Goal: Communication & Community: Answer question/provide support

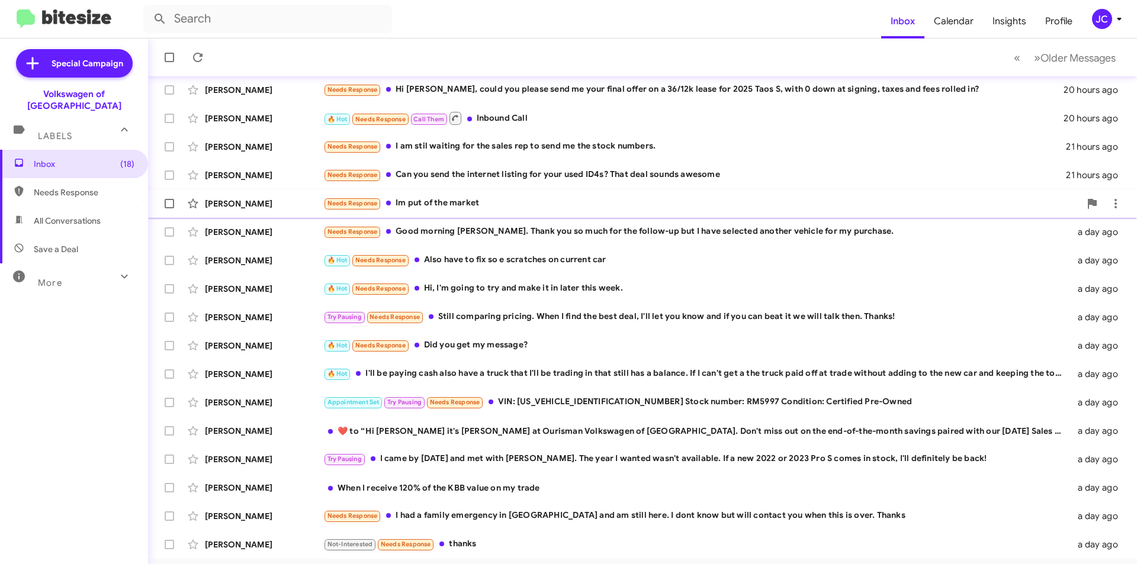
scroll to position [123, 0]
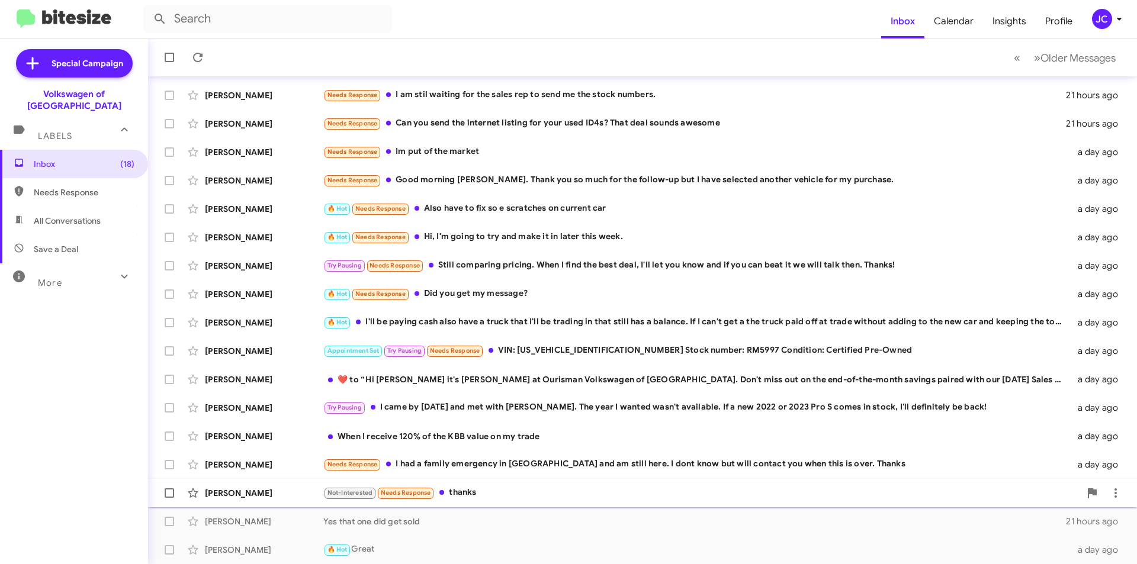
click at [503, 493] on div "Not-Interested Needs Response thanks" at bounding box center [701, 493] width 757 height 14
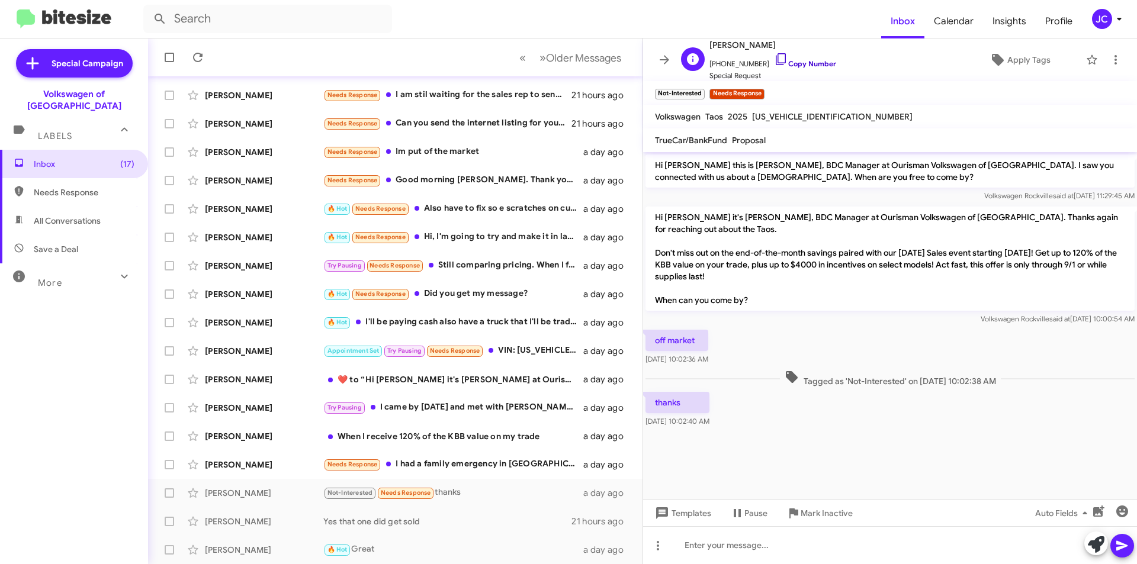
click at [804, 62] on link "Copy Number" at bounding box center [805, 63] width 62 height 9
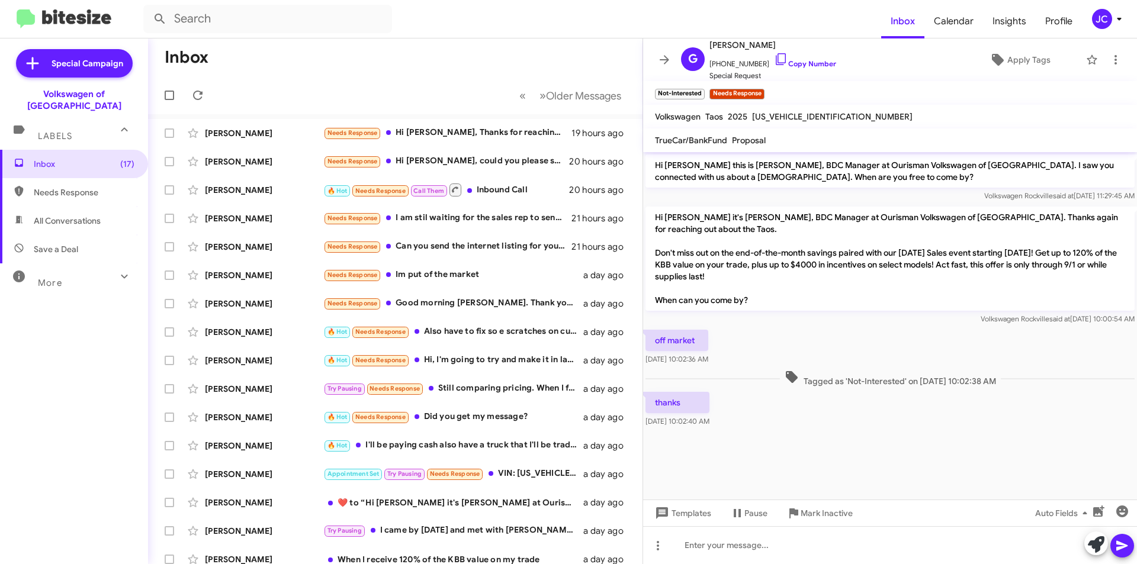
click at [1110, 30] on mat-toolbar "Inbox Calendar Insights Profile JC" at bounding box center [568, 19] width 1137 height 38
click at [667, 54] on icon at bounding box center [664, 60] width 14 height 14
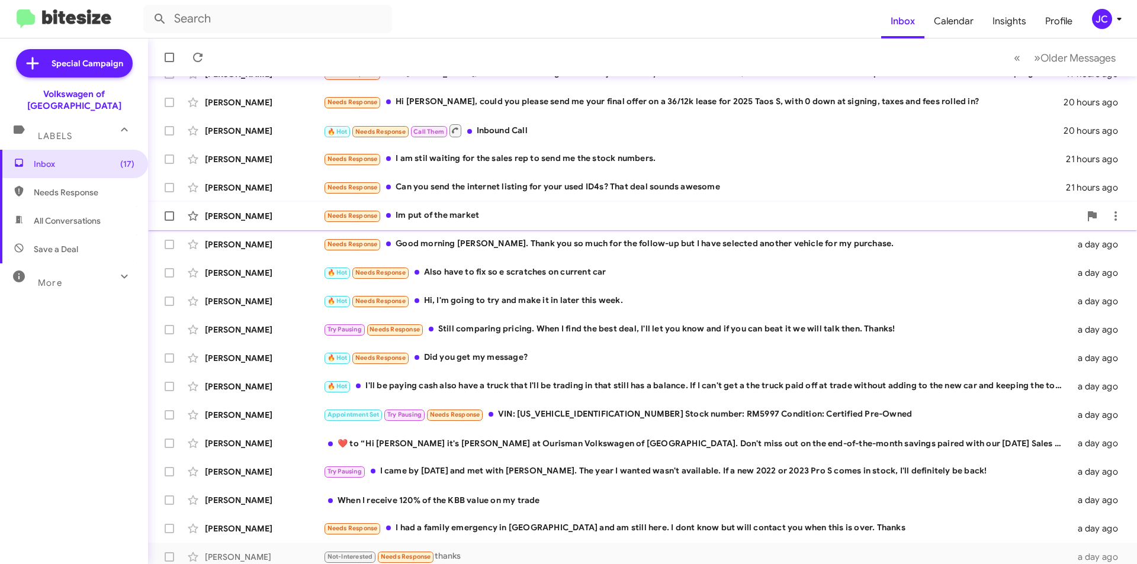
scroll to position [123, 0]
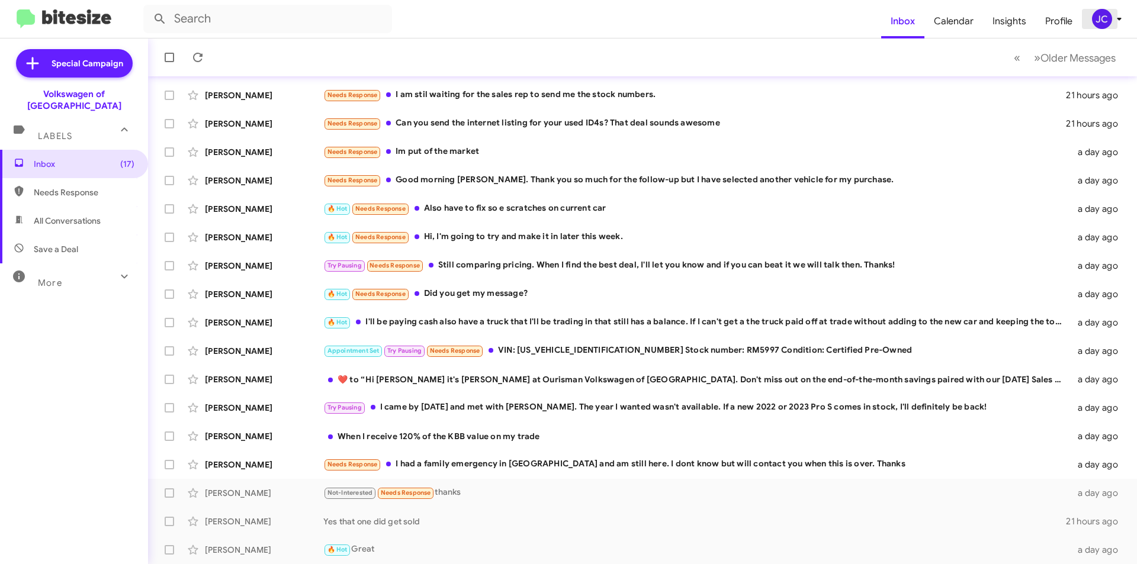
click at [1088, 9] on button "JC" at bounding box center [1103, 19] width 42 height 20
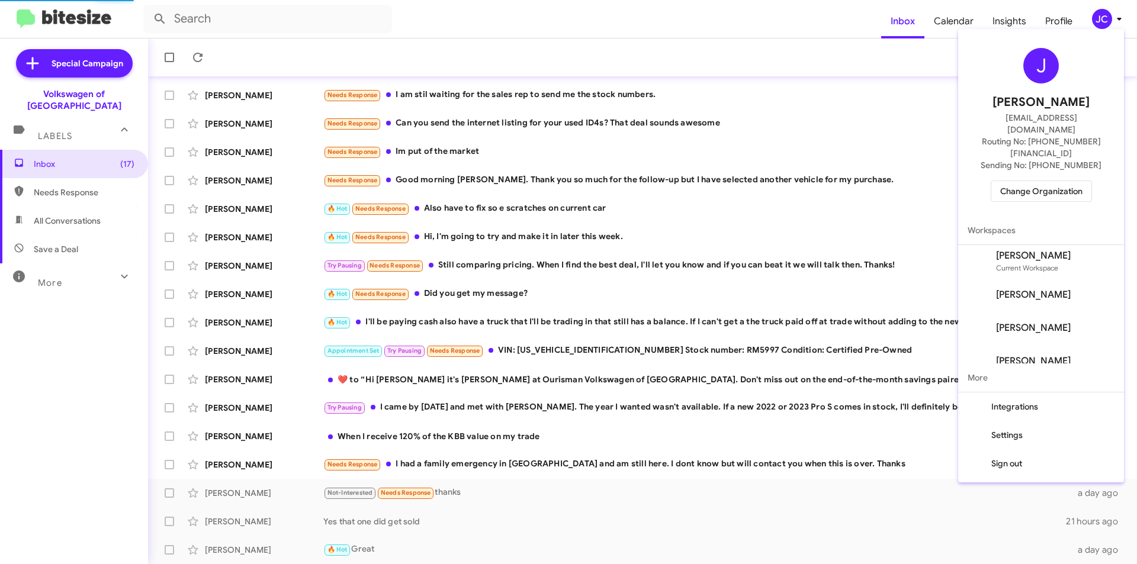
click at [1043, 187] on div "J Jamisha Coachman cjamisha@ymail.com Routing No: +1 (301) 424-7800 Sending No:…" at bounding box center [1041, 125] width 166 height 182
click at [1041, 181] on span "Change Organization" at bounding box center [1041, 191] width 82 height 20
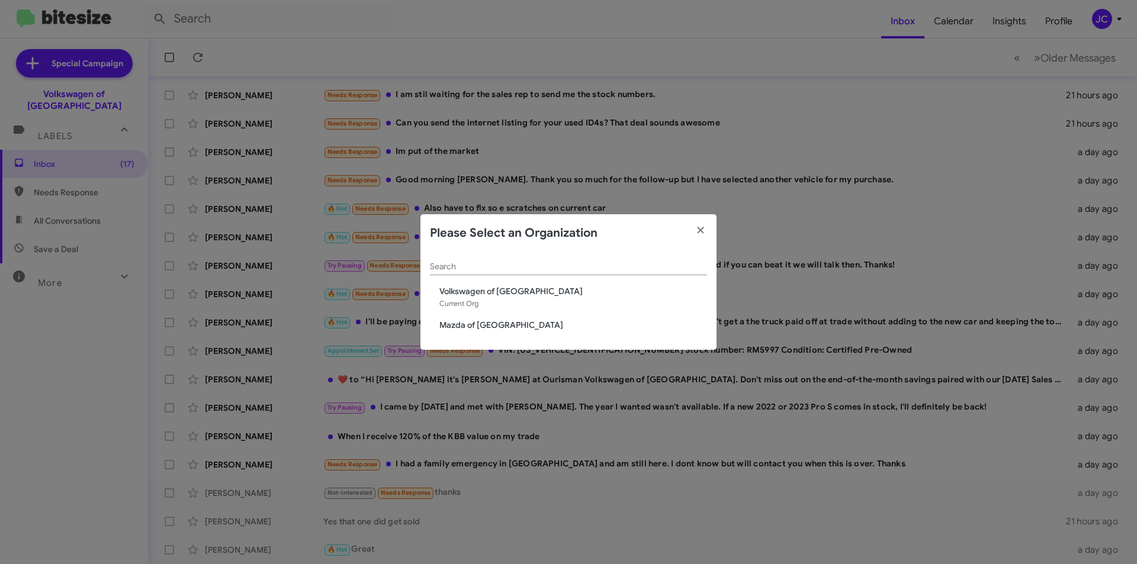
drag, startPoint x: 484, startPoint y: 317, endPoint x: 477, endPoint y: 314, distance: 7.9
click at [484, 315] on div "Search Volkswagen of Rockville Current Org Mazda of Rockville" at bounding box center [568, 301] width 296 height 98
click at [489, 327] on span "Mazda of [GEOGRAPHIC_DATA]" at bounding box center [573, 325] width 268 height 12
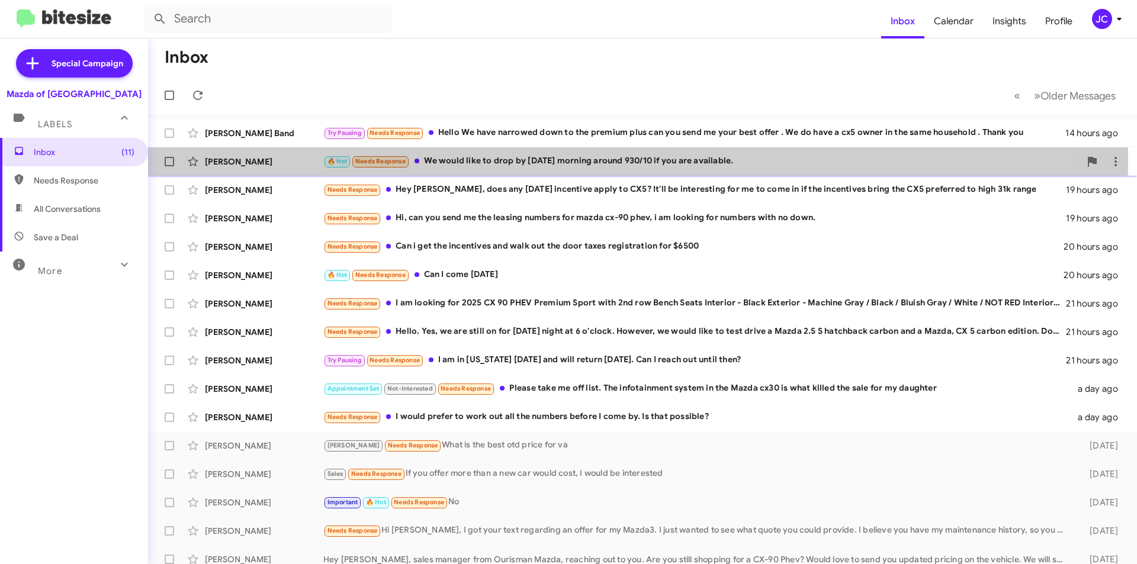
click at [575, 160] on div "🔥 Hot Needs Response We would like to drop by tomorrow morning around 930/10 if…" at bounding box center [701, 162] width 757 height 14
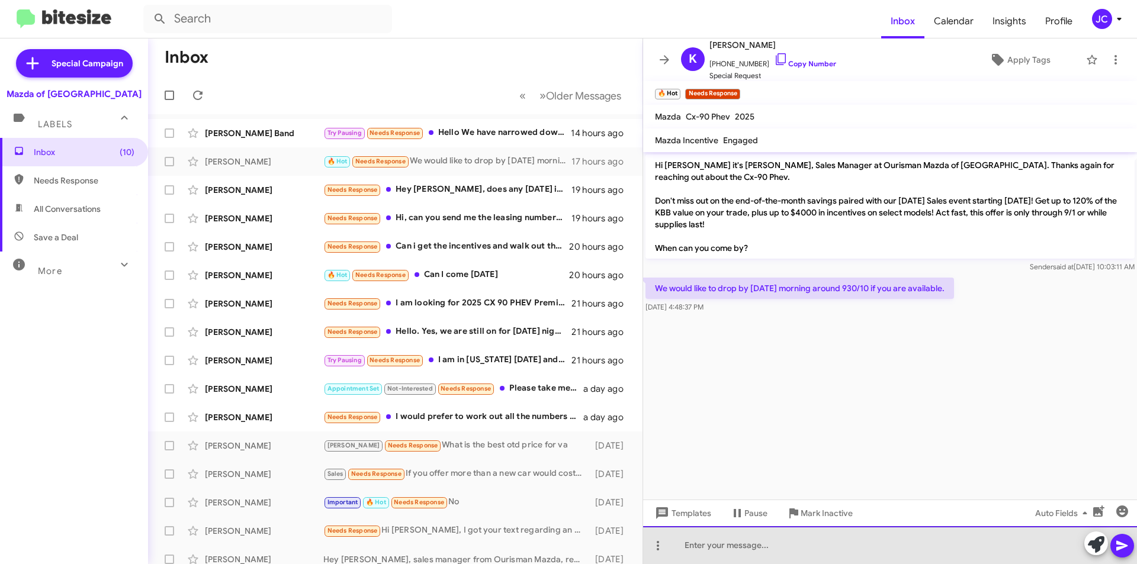
click at [842, 558] on div at bounding box center [890, 545] width 494 height 38
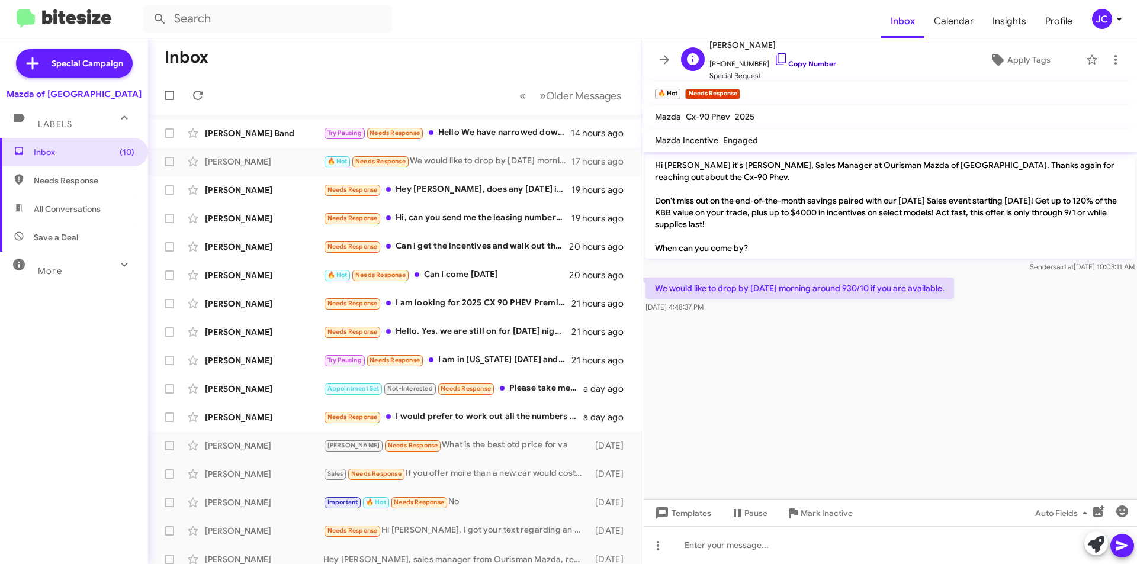
click at [811, 59] on link "Copy Number" at bounding box center [805, 63] width 62 height 9
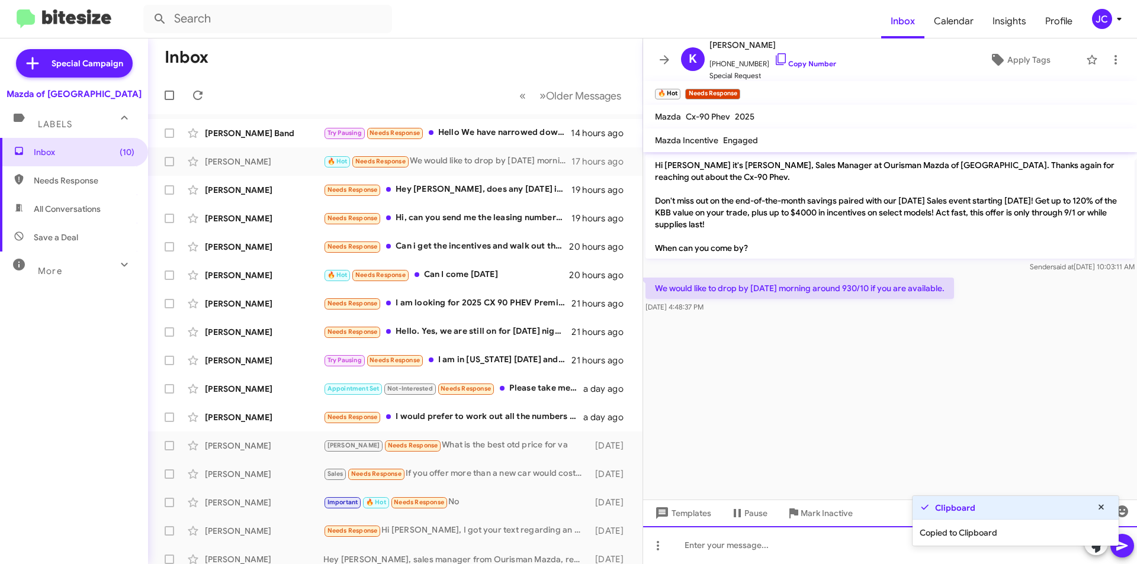
click at [786, 562] on div at bounding box center [890, 545] width 494 height 38
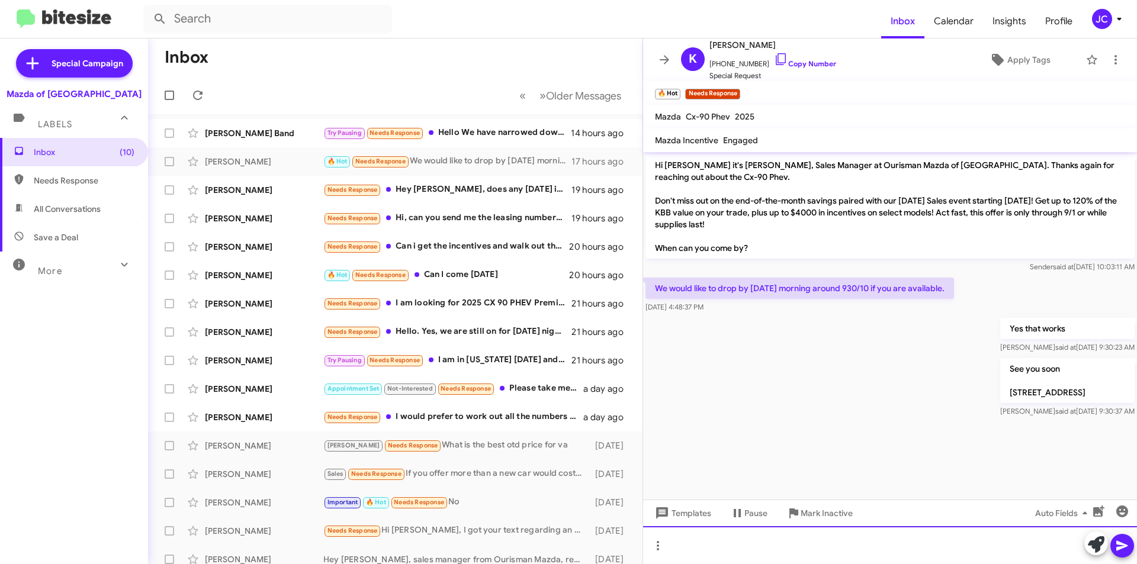
click at [836, 546] on div at bounding box center [890, 545] width 494 height 38
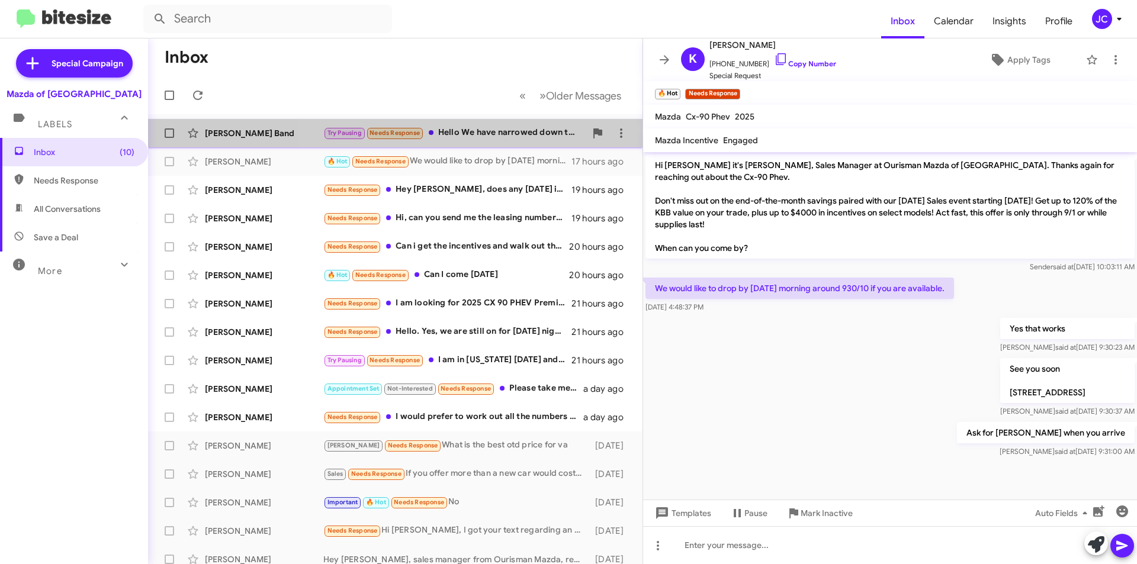
click at [489, 133] on div "Try Pausing Needs Response Hello We have narrowed down to the premium plus can …" at bounding box center [454, 133] width 262 height 14
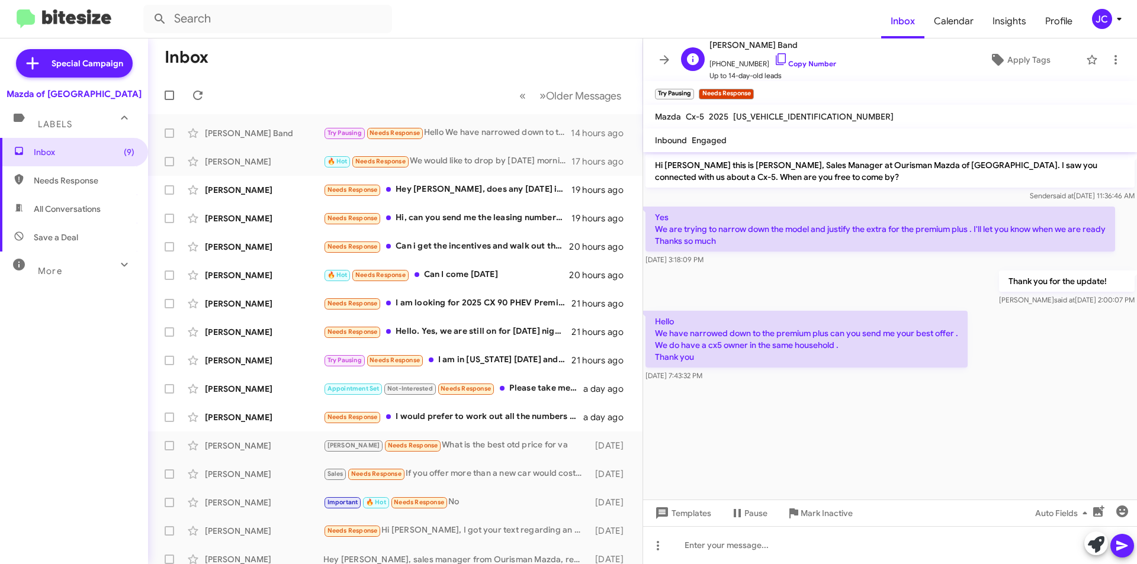
click at [805, 73] on span "Up to 14-day-old leads" at bounding box center [772, 76] width 127 height 12
click at [802, 68] on span "+14106359431 Copy Number" at bounding box center [772, 61] width 127 height 18
click at [774, 56] on icon at bounding box center [781, 59] width 14 height 14
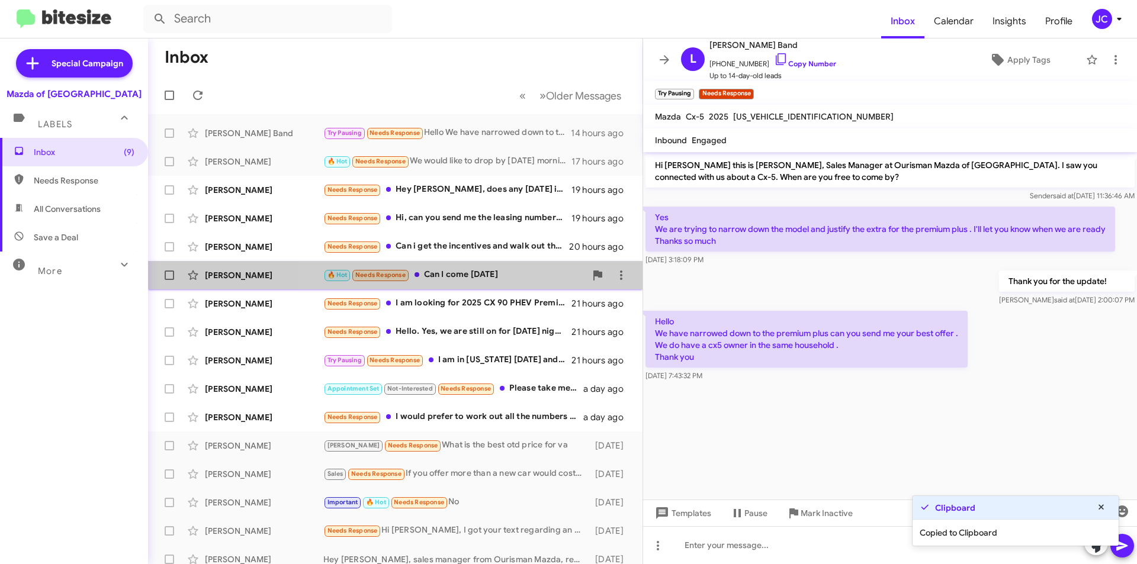
click at [470, 271] on div "🔥 Hot Needs Response Can I come today" at bounding box center [454, 275] width 262 height 14
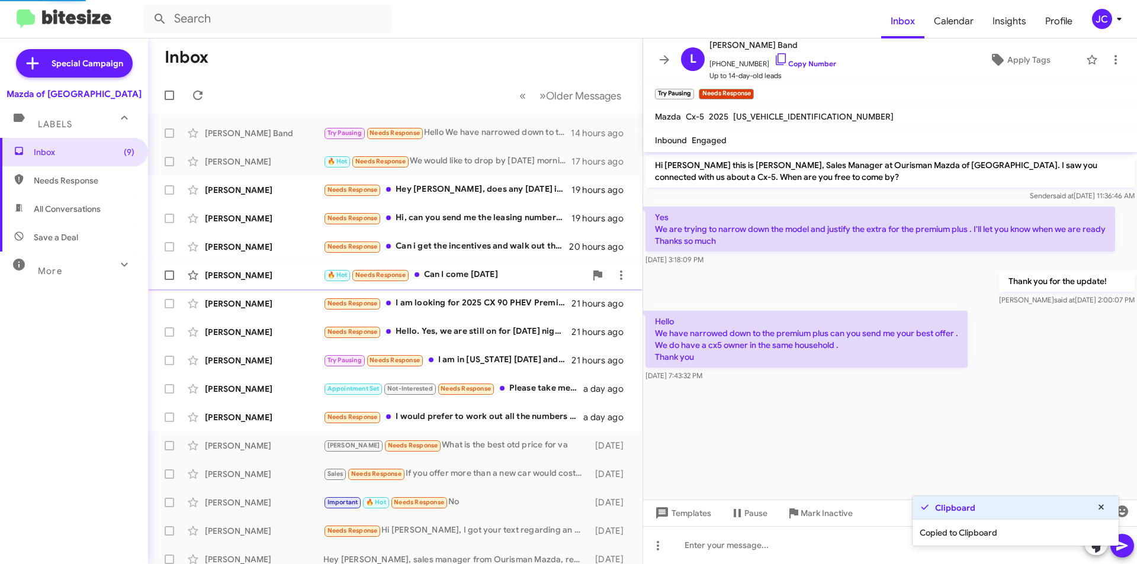
scroll to position [247, 0]
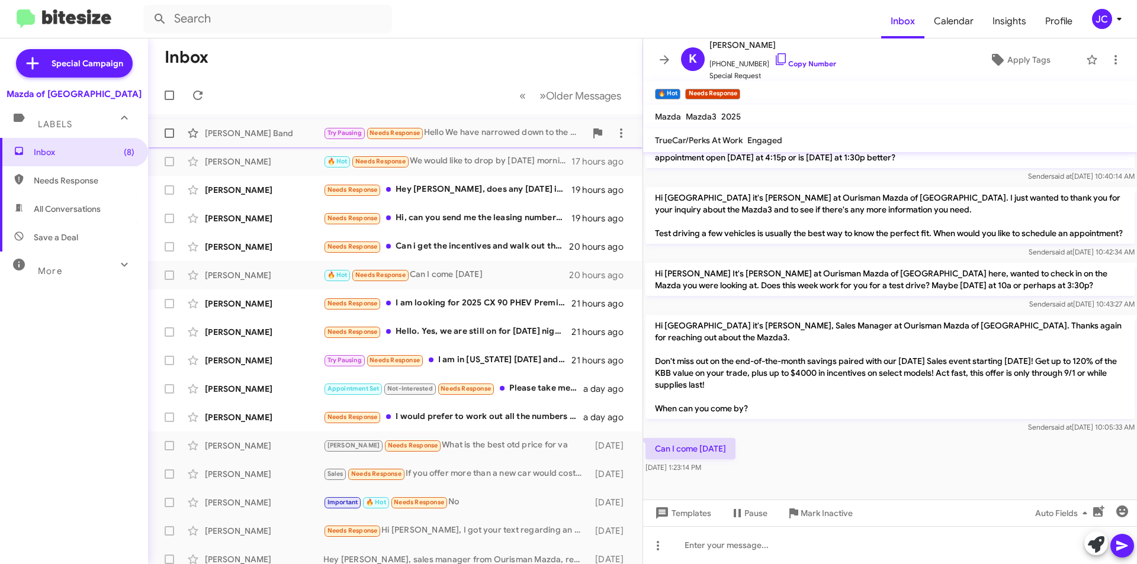
click at [224, 144] on div "Lynn Band Try Pausing Needs Response Hello We have narrowed down to the premium…" at bounding box center [394, 133] width 475 height 24
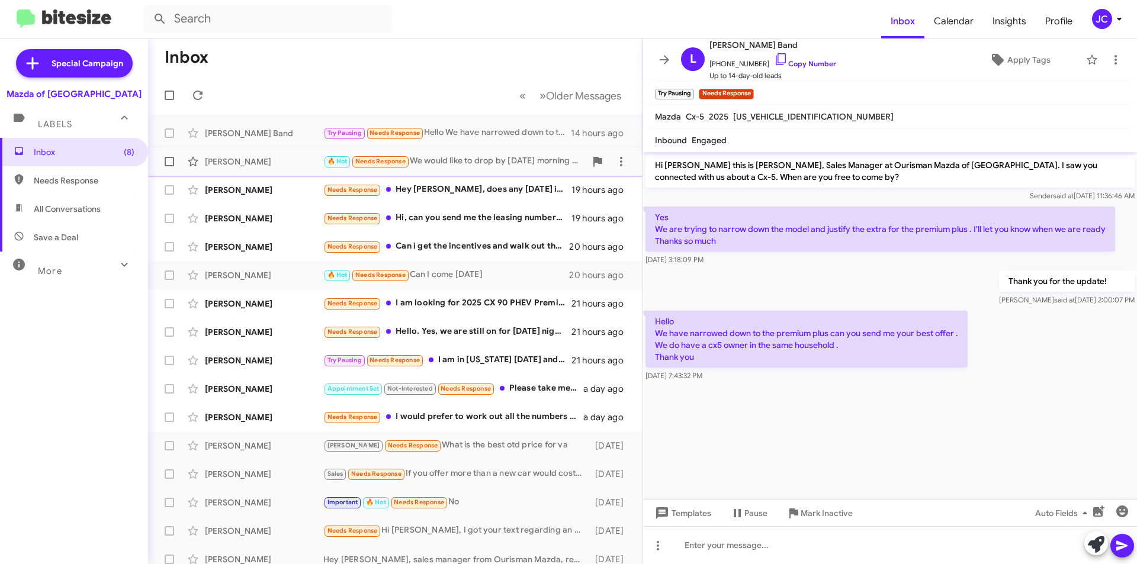
click at [466, 165] on div "🔥 Hot Needs Response We would like to drop by tomorrow morning around 930/10 if…" at bounding box center [454, 162] width 262 height 14
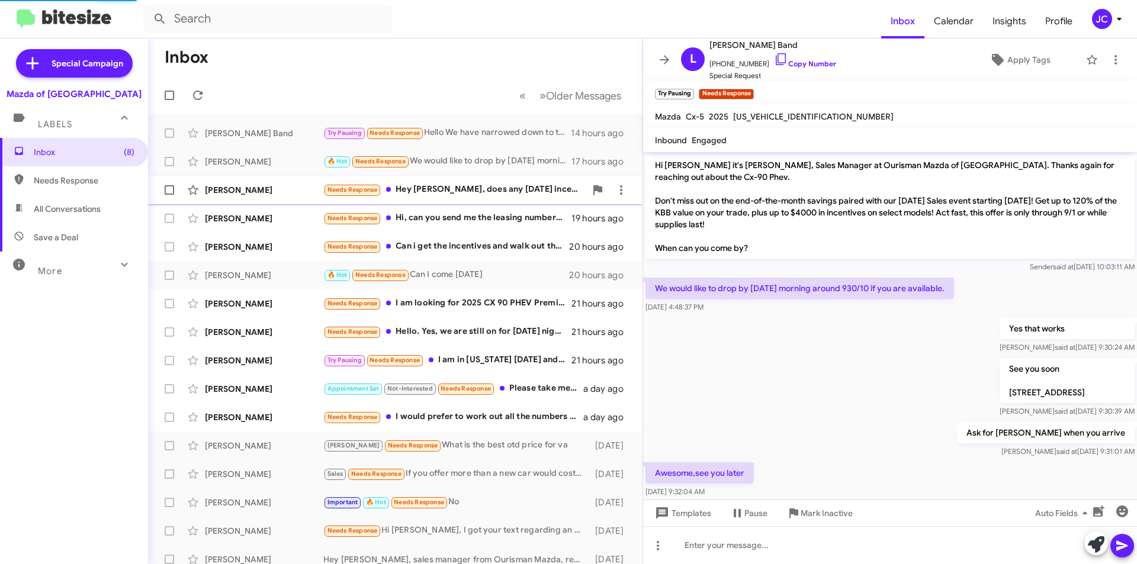
scroll to position [18, 0]
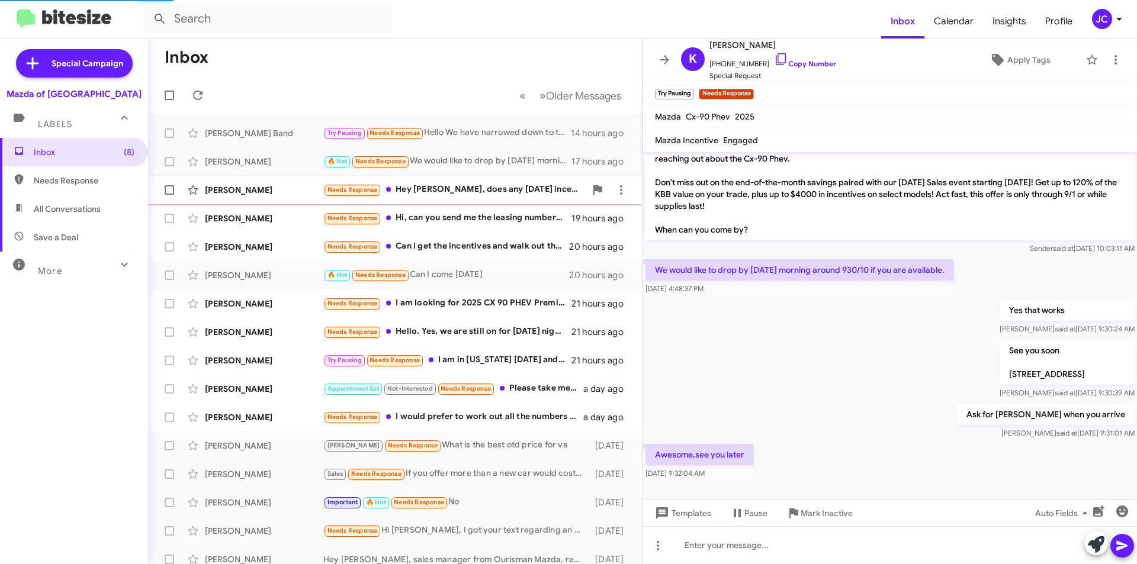
click at [459, 184] on div "Needs Response Hey Jamisha, does any Labor Day incentive apply to CX5? It'll be…" at bounding box center [454, 190] width 262 height 14
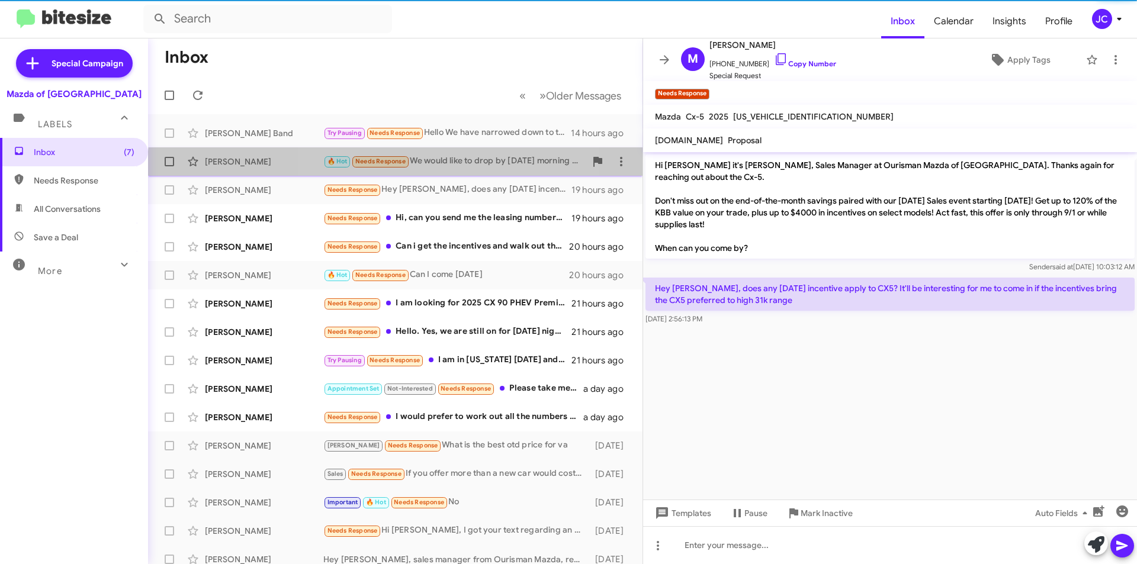
click at [452, 170] on div "Kuan Tjan 🔥 Hot Needs Response We would like to drop by tomorrow morning around…" at bounding box center [394, 162] width 475 height 24
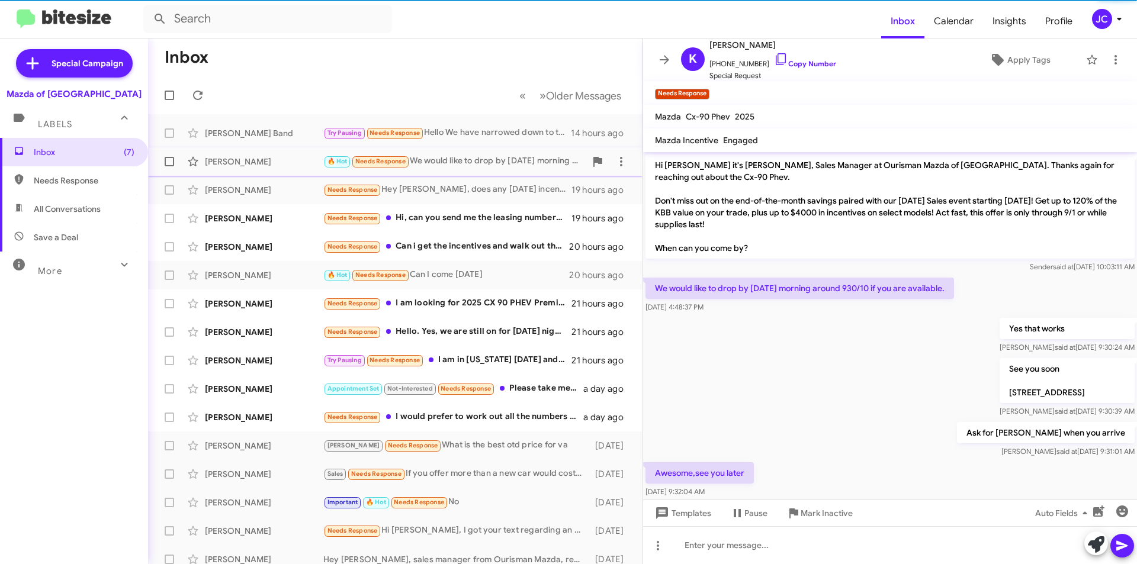
scroll to position [18, 0]
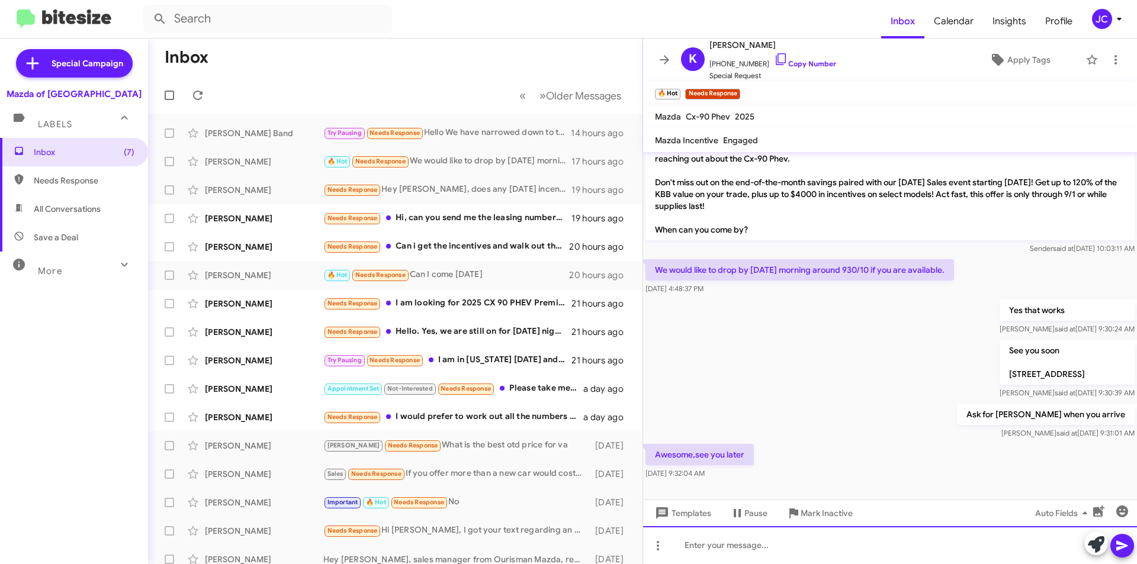
click at [711, 535] on div at bounding box center [890, 545] width 494 height 38
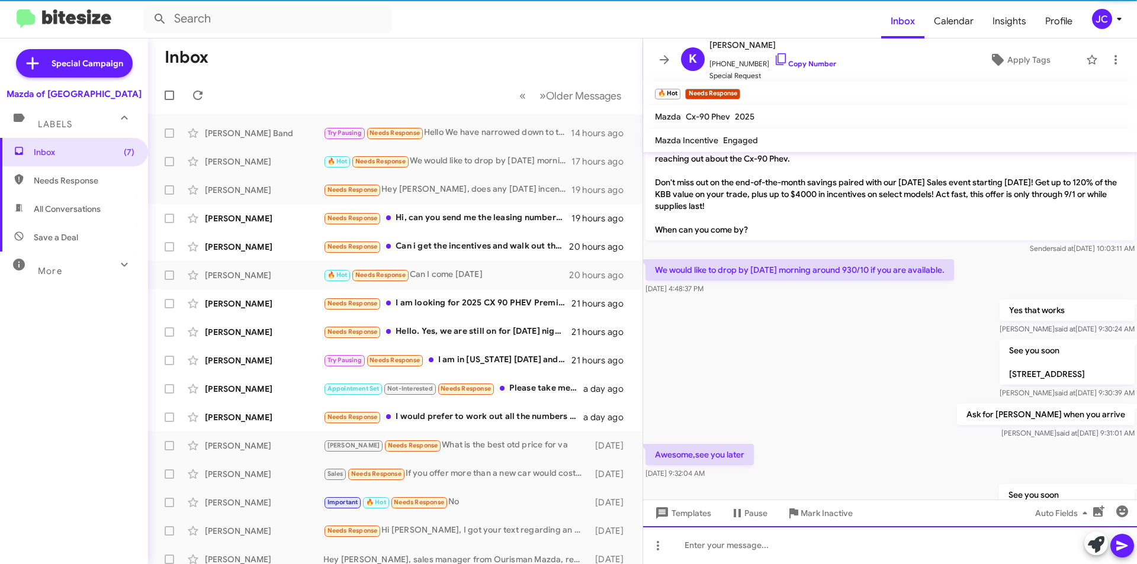
scroll to position [62, 0]
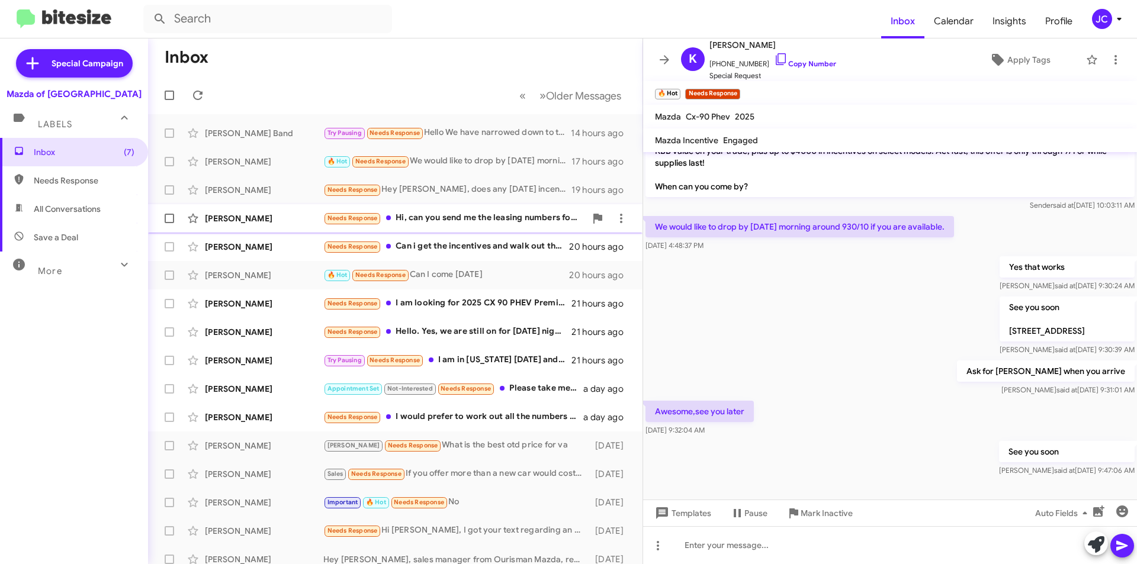
click at [487, 229] on div "Sreeharsha Gottipati Needs Response Hi, can you send me the leasing numbers for…" at bounding box center [394, 219] width 475 height 24
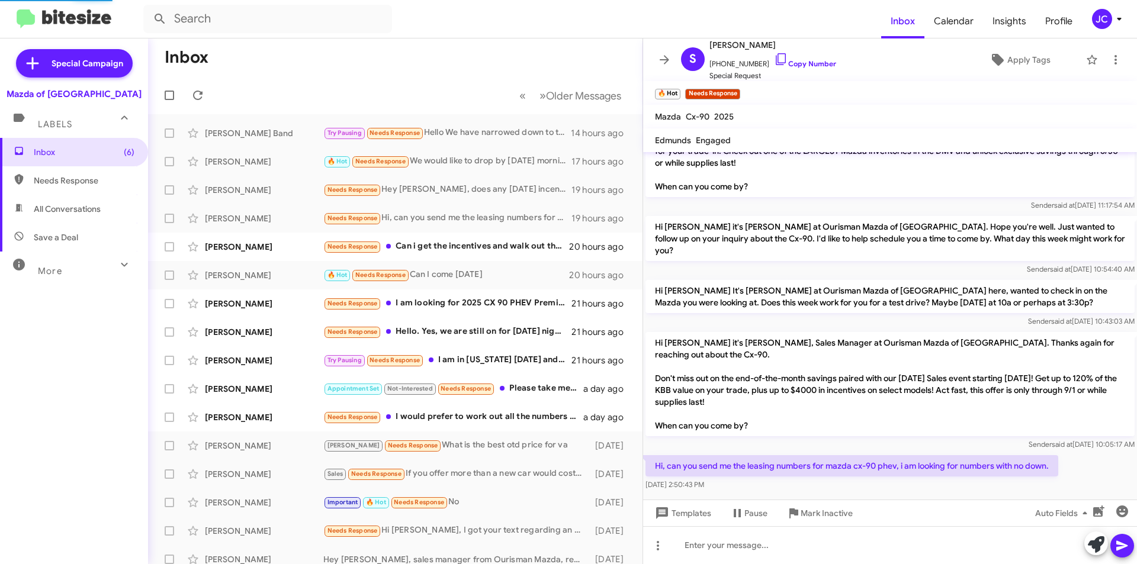
scroll to position [58, 0]
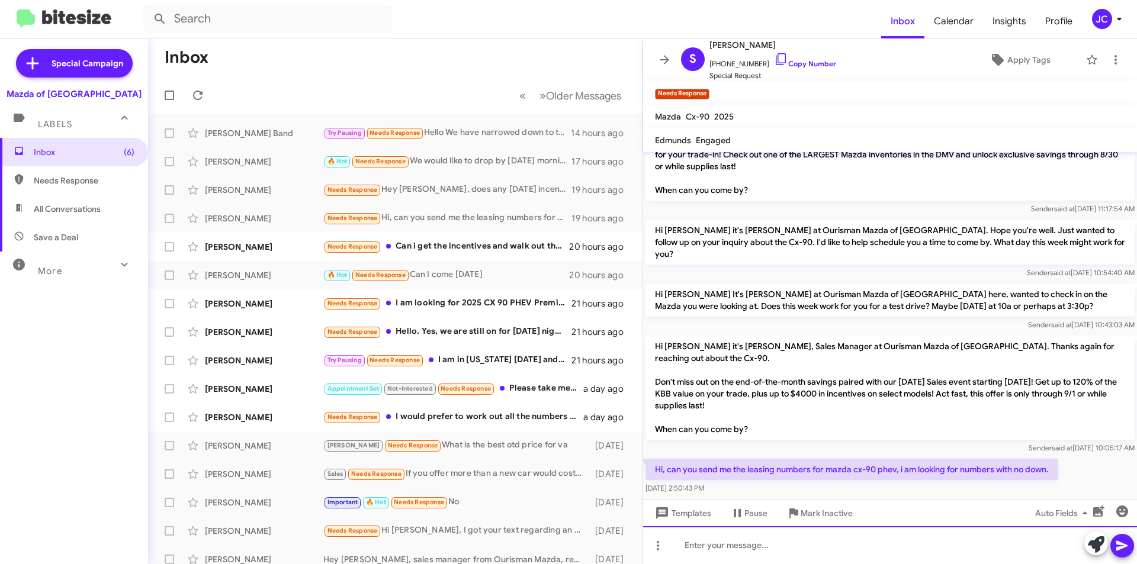
click at [762, 559] on div at bounding box center [890, 545] width 494 height 38
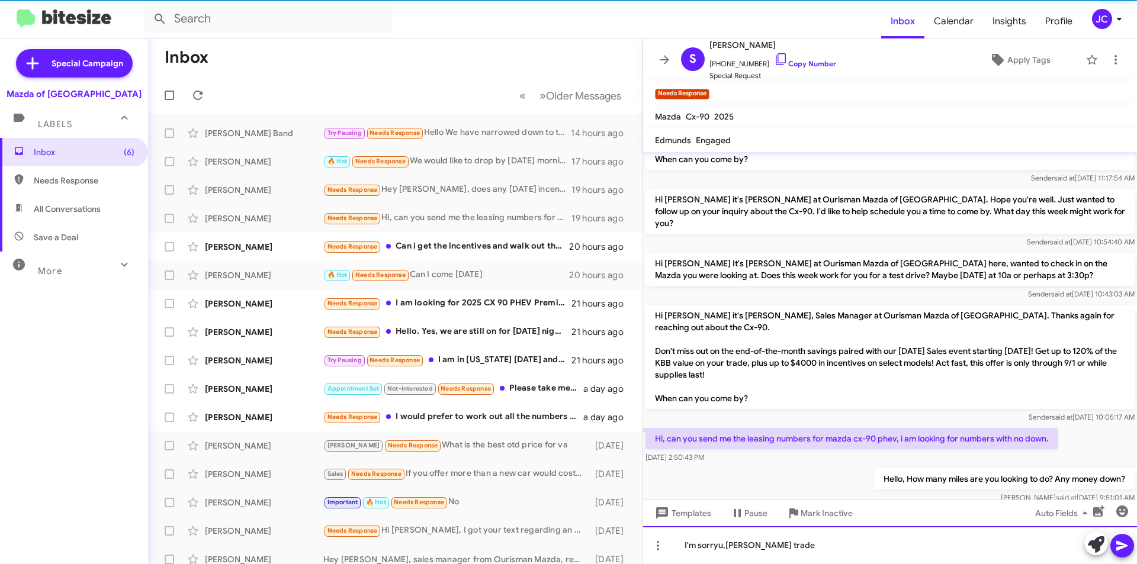
scroll to position [101, 0]
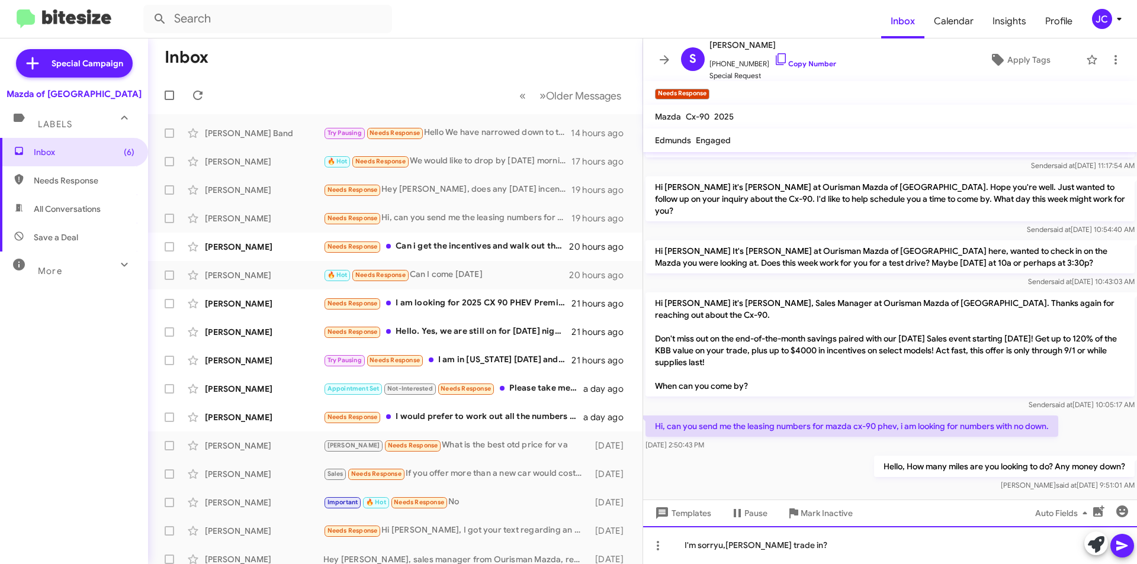
click at [724, 549] on div "I'm sorryu,Ayn trade in?" at bounding box center [890, 545] width 494 height 38
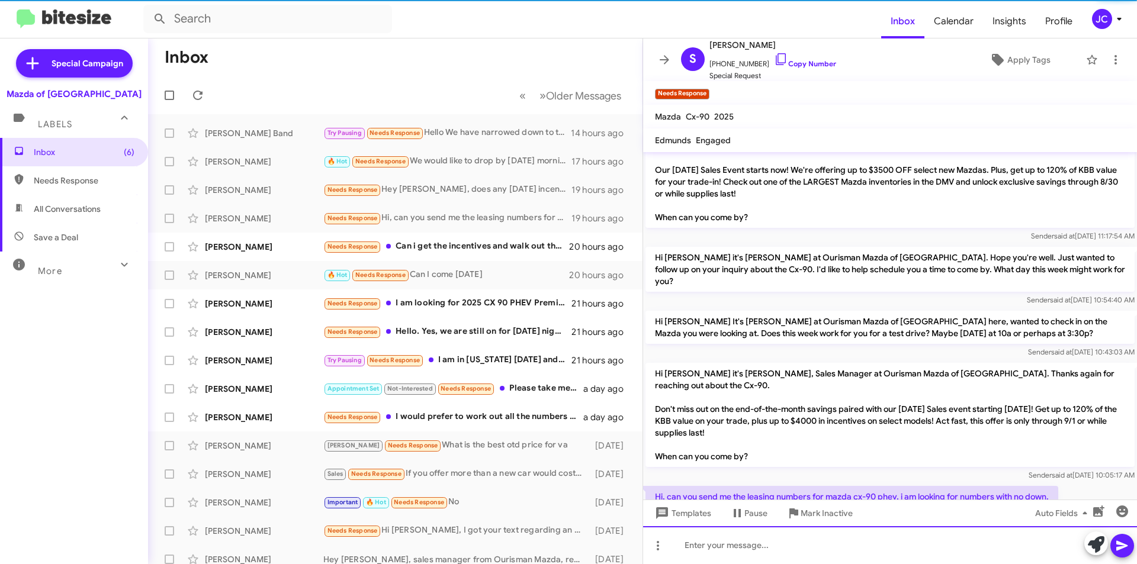
scroll to position [144, 0]
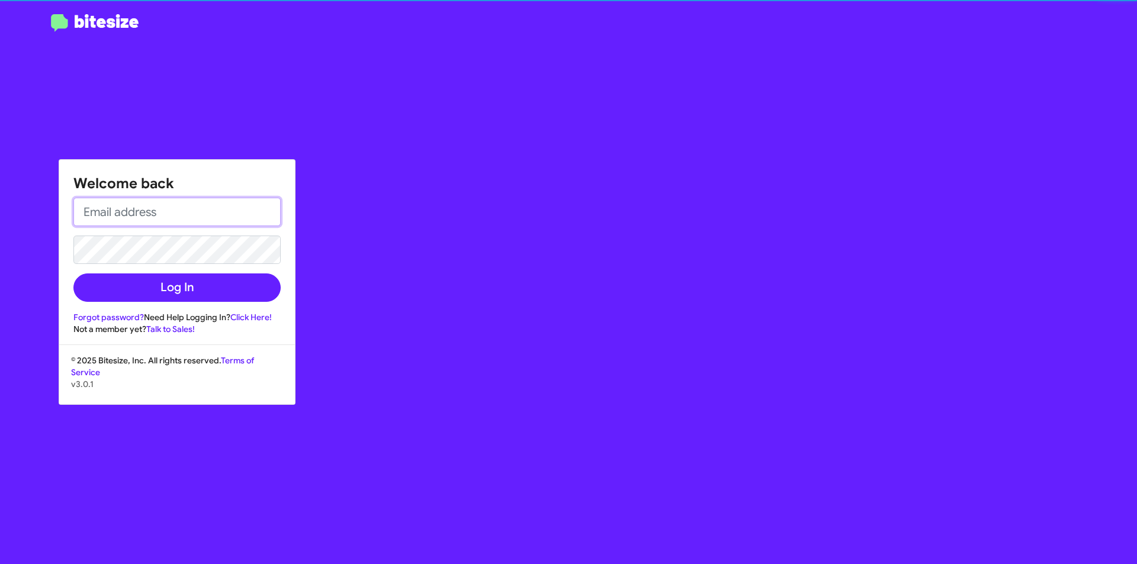
type input "cjamisha@ymail.com"
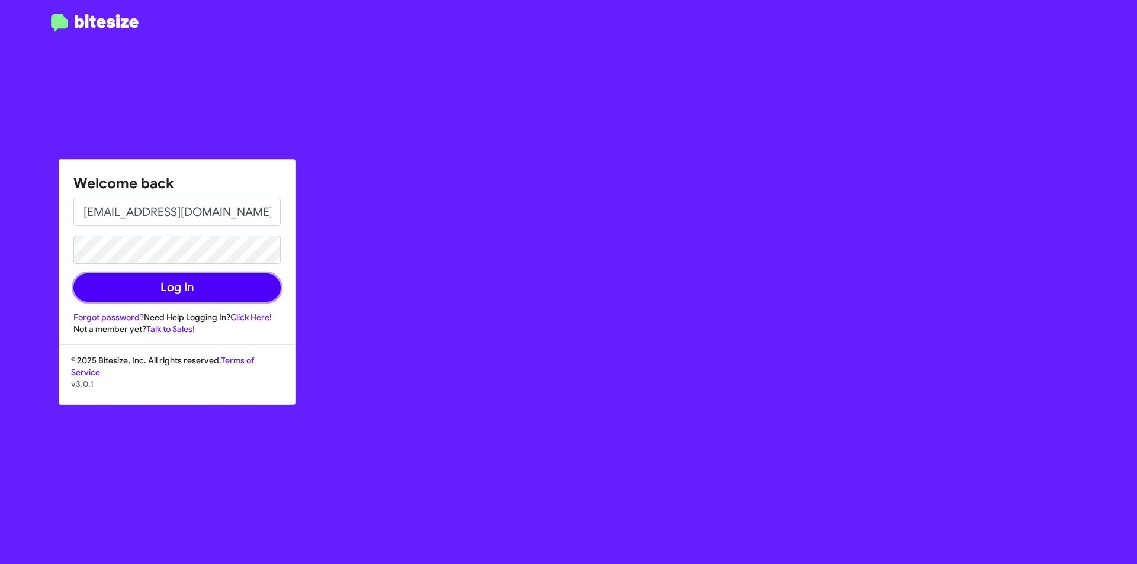
click at [148, 297] on button "Log In" at bounding box center [176, 287] width 207 height 28
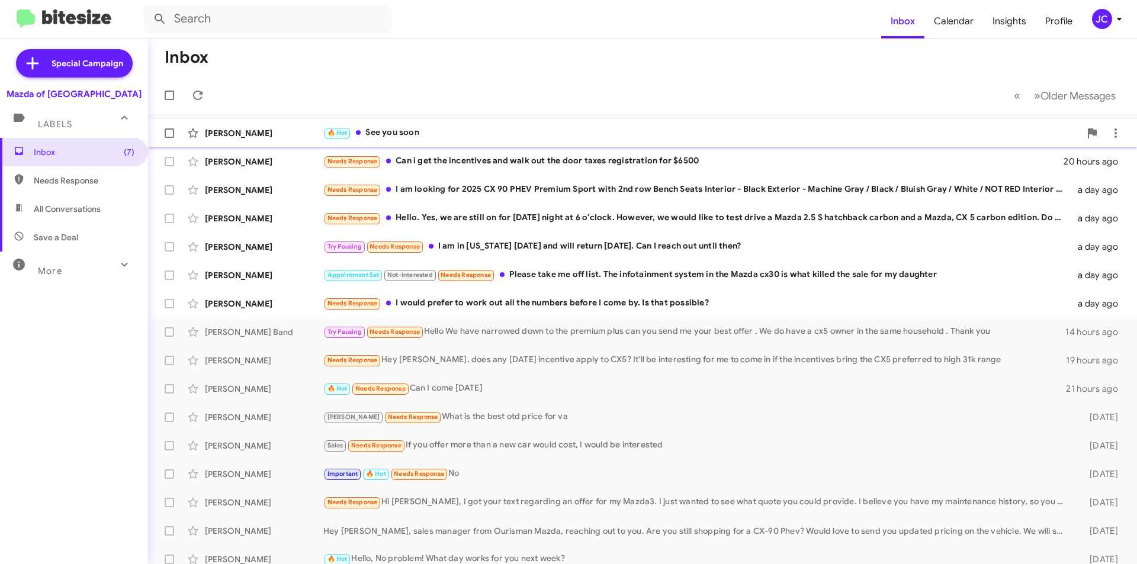
click at [398, 132] on div "🔥 Hot See you soon" at bounding box center [701, 133] width 757 height 14
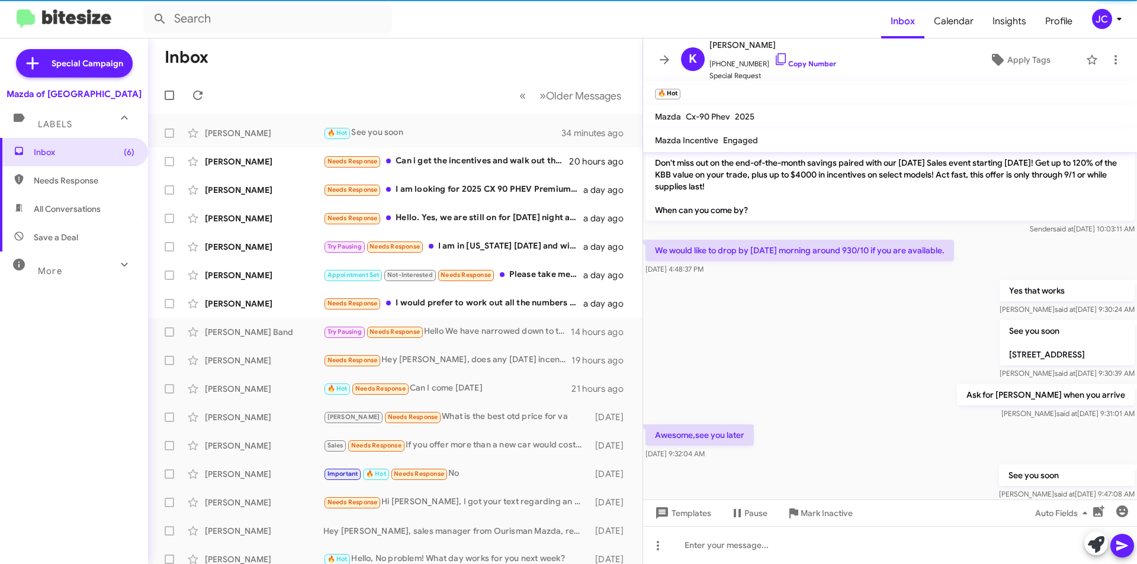
scroll to position [62, 0]
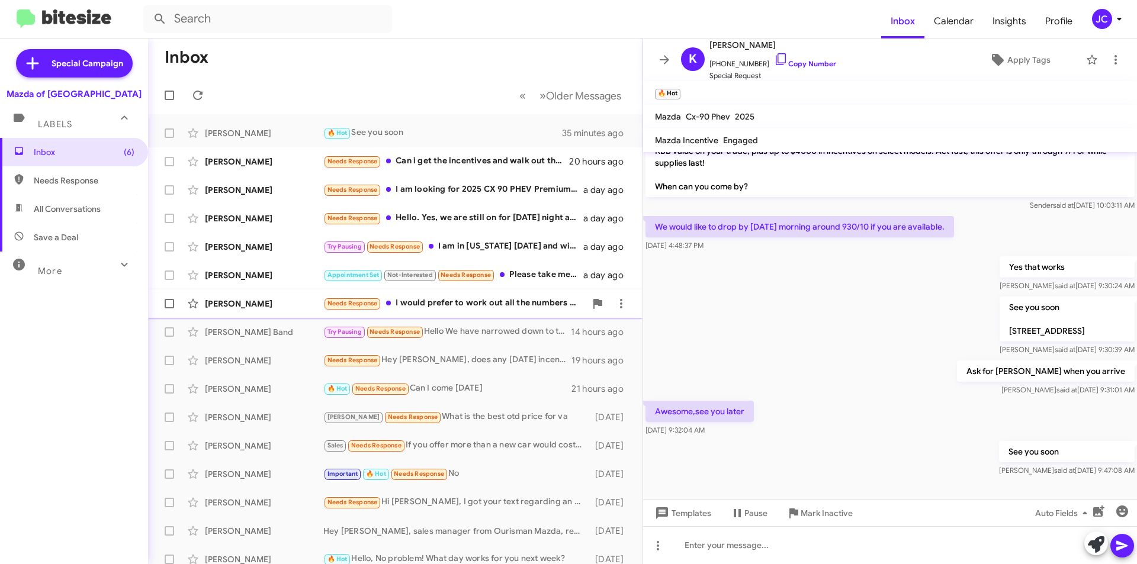
click at [490, 304] on div "Needs Response I would prefer to work out all the numbers before I come by. Is …" at bounding box center [454, 304] width 262 height 14
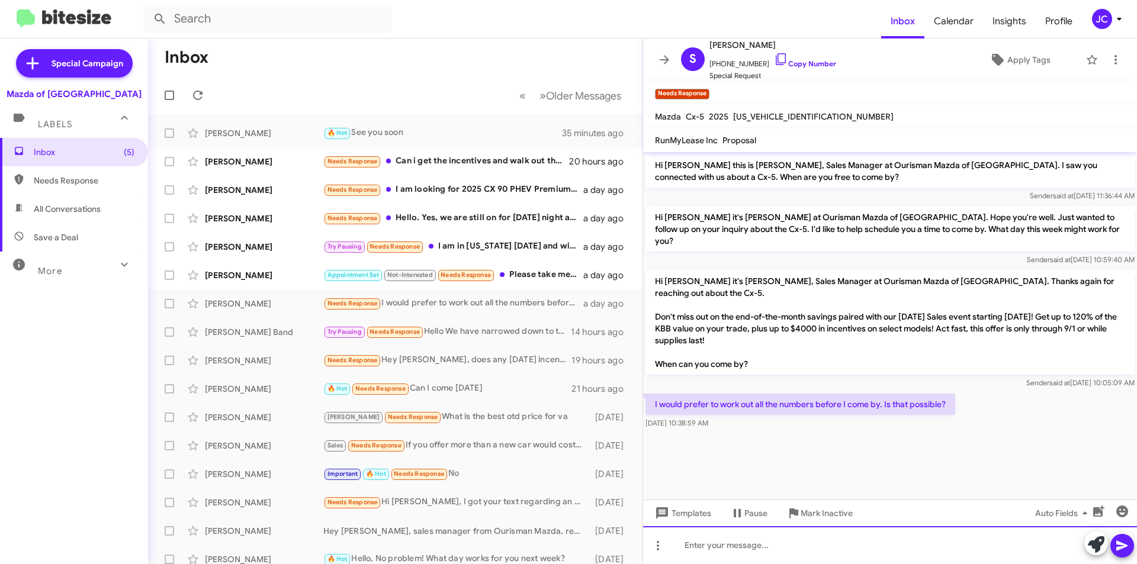
click at [847, 550] on div at bounding box center [890, 545] width 494 height 38
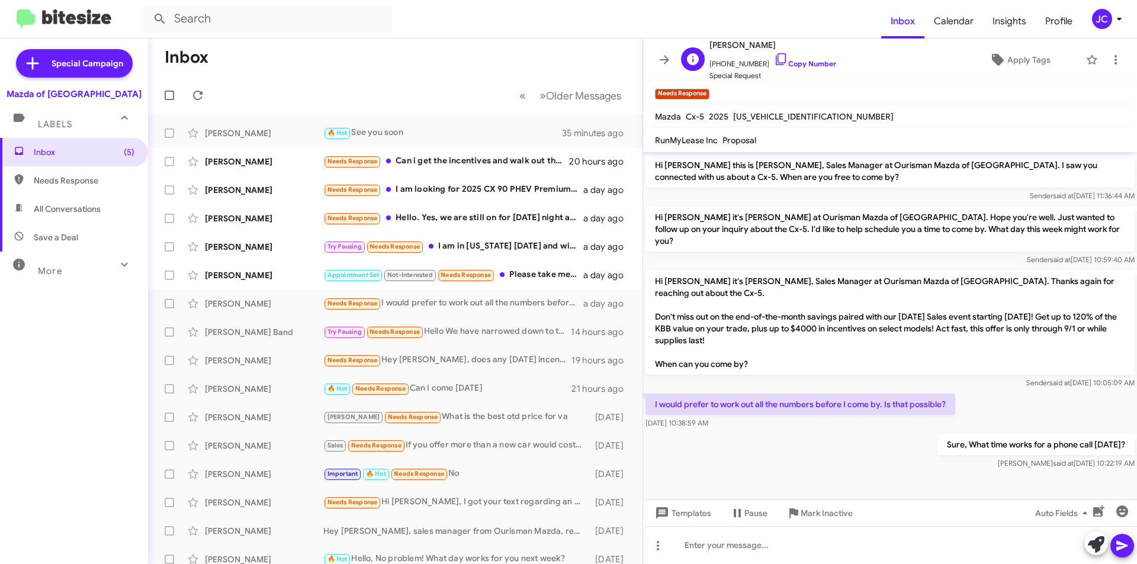
click at [775, 57] on span "+14436739312 Copy Number" at bounding box center [772, 61] width 127 height 18
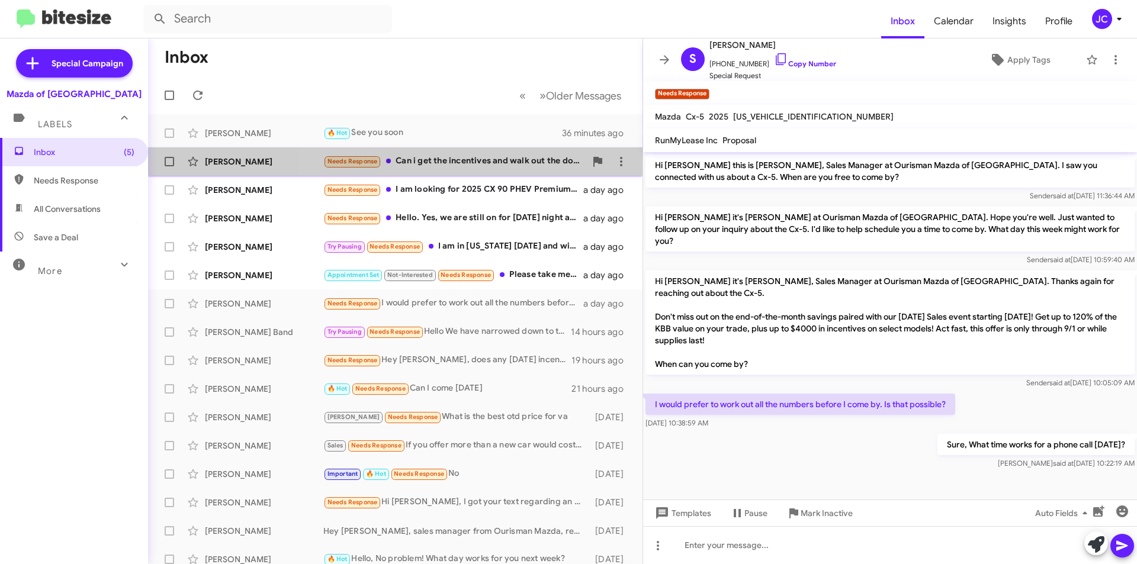
click at [507, 160] on div "Needs Response Can i get the incentives and walk out the door taxes registratio…" at bounding box center [454, 162] width 262 height 14
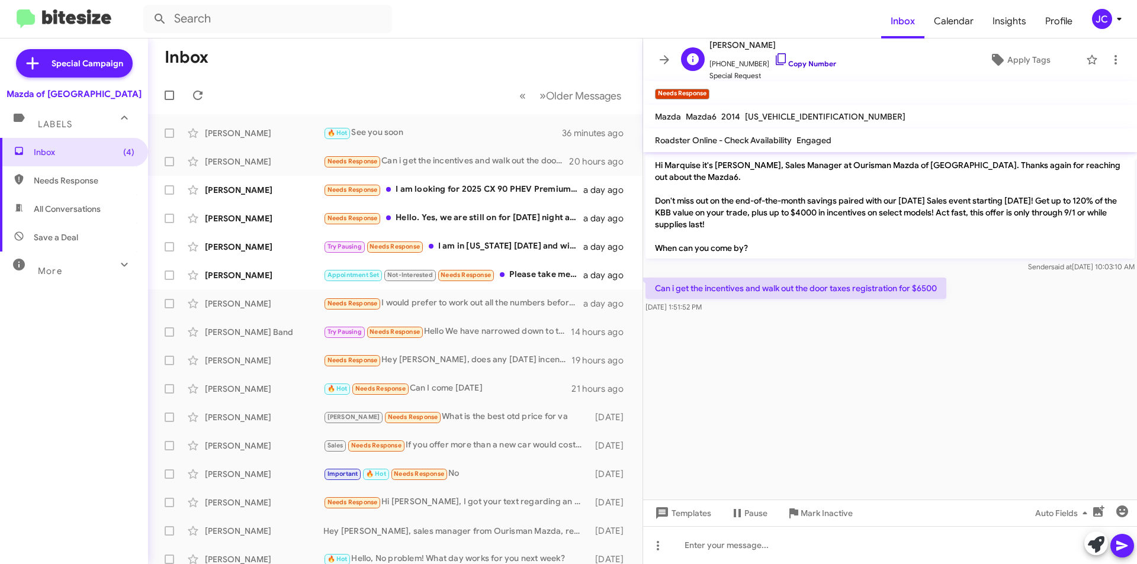
drag, startPoint x: 800, startPoint y: 59, endPoint x: 797, endPoint y: 65, distance: 6.4
click at [799, 61] on span "+14753213829 Copy Number" at bounding box center [772, 61] width 127 height 18
click at [775, 53] on span "+14753213829 Copy Number" at bounding box center [772, 61] width 127 height 18
drag, startPoint x: 782, startPoint y: 42, endPoint x: 783, endPoint y: 66, distance: 23.7
click at [783, 53] on div "Marquise Nichols +14753213829 Copy Number Special Request" at bounding box center [772, 60] width 127 height 44
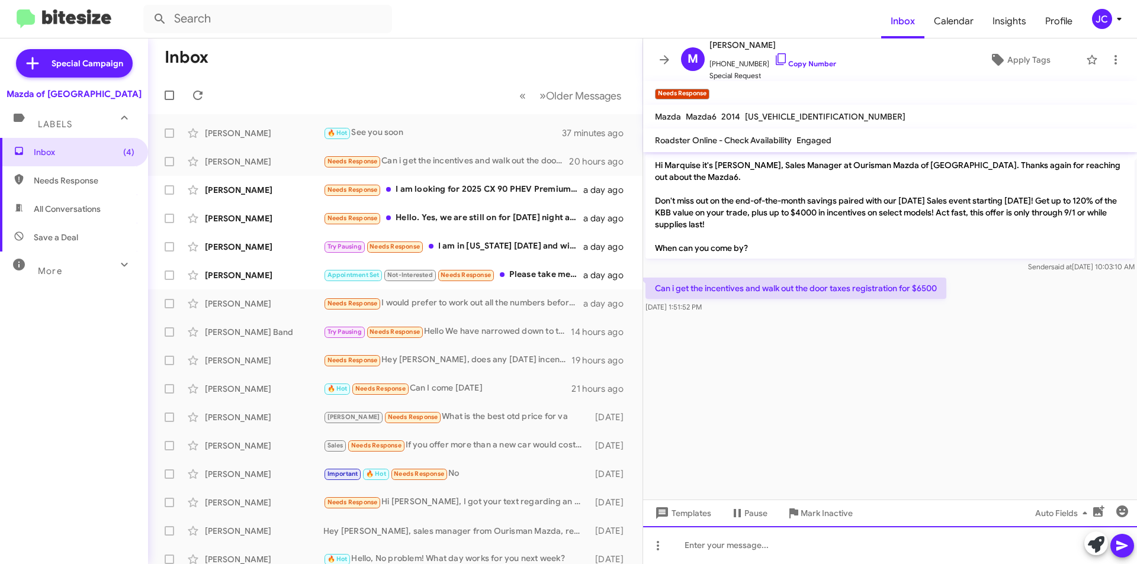
click at [737, 561] on div at bounding box center [890, 545] width 494 height 38
click at [928, 544] on div "It's a pre owned vehicle, We have this one priced at $" at bounding box center [890, 545] width 494 height 38
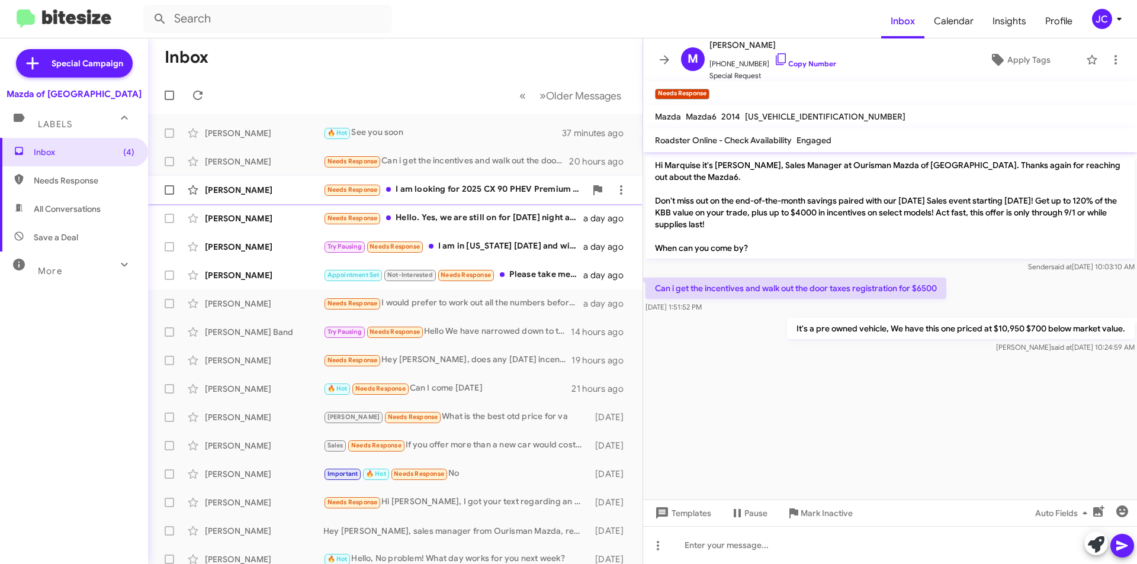
click at [455, 189] on div "Needs Response I am looking for 2025 CX 90 PHEV Premium Sport with 2nd row Benc…" at bounding box center [454, 190] width 262 height 14
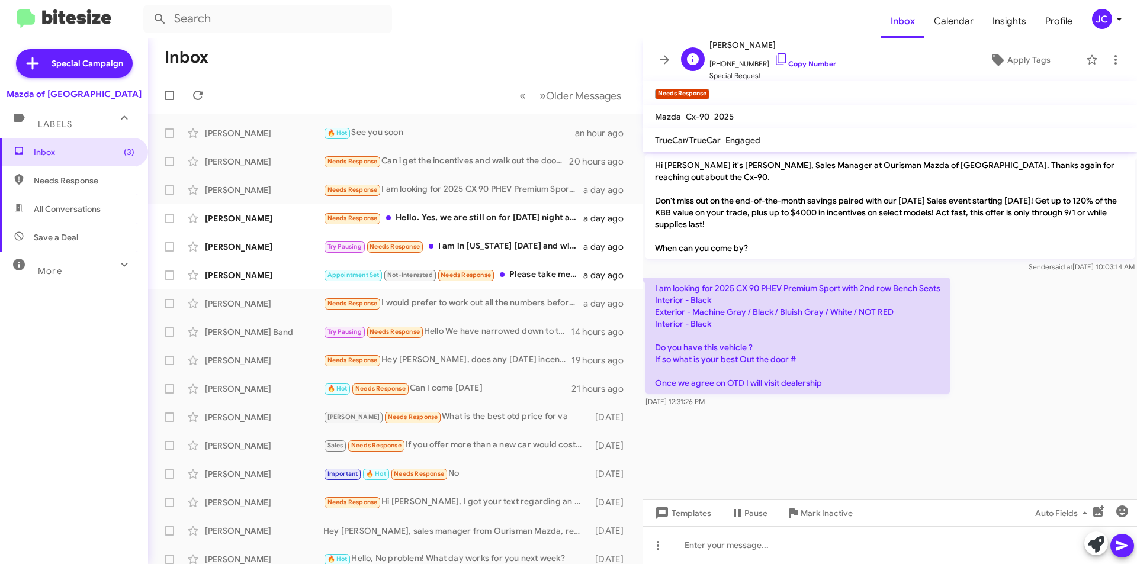
click at [786, 73] on span "Special Request" at bounding box center [772, 76] width 127 height 12
click at [775, 61] on link "Copy Number" at bounding box center [805, 63] width 62 height 9
drag, startPoint x: 656, startPoint y: 284, endPoint x: 885, endPoint y: 396, distance: 254.7
click at [885, 396] on div "I am looking for 2025 CX 90 PHEV Premium Sport with 2nd row Bench Seats Interio…" at bounding box center [797, 343] width 304 height 130
click at [820, 323] on p "I am looking for 2025 CX 90 PHEV Premium Sport with 2nd row Bench Seats Interio…" at bounding box center [797, 336] width 304 height 116
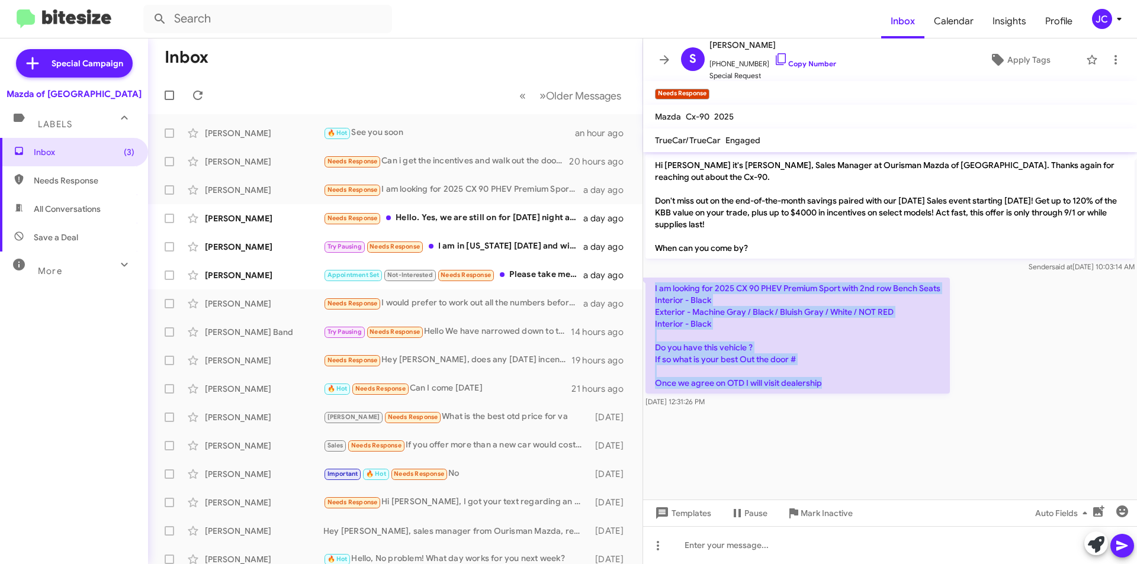
drag, startPoint x: 649, startPoint y: 289, endPoint x: 854, endPoint y: 382, distance: 224.7
click at [854, 382] on p "I am looking for 2025 CX 90 PHEV Premium Sport with 2nd row Bench Seats Interio…" at bounding box center [797, 336] width 304 height 116
copy p "I am looking for 2025 CX 90 PHEV Premium Sport with 2nd row Bench Seats Interio…"
click at [518, 215] on div "Needs Response Hello. Yes, we are still on for Tuesday night at 6 o'clock. Howe…" at bounding box center [454, 218] width 262 height 14
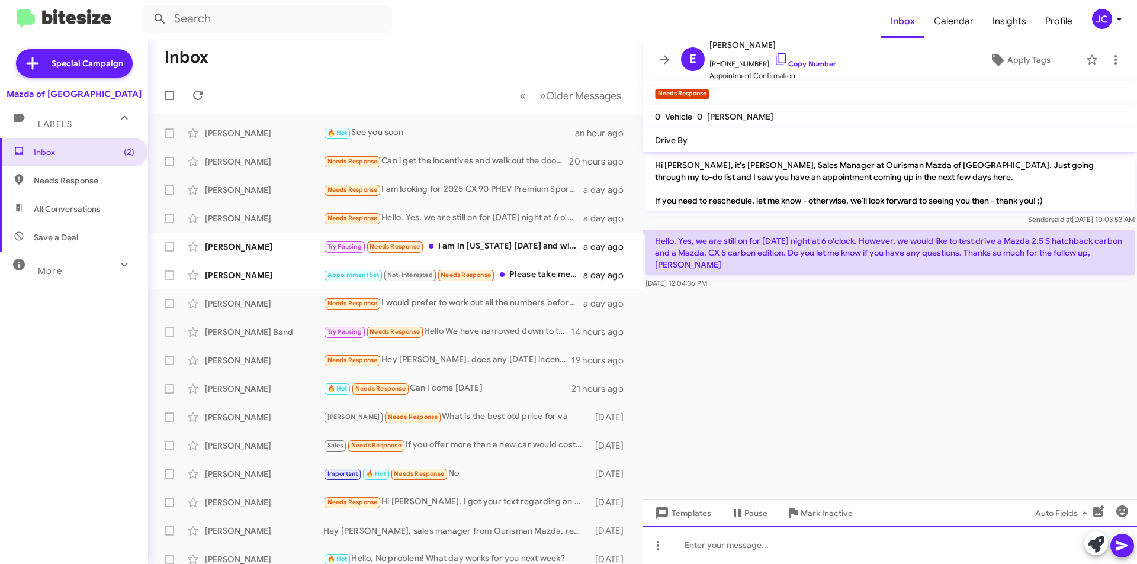
click at [712, 556] on div at bounding box center [890, 545] width 494 height 38
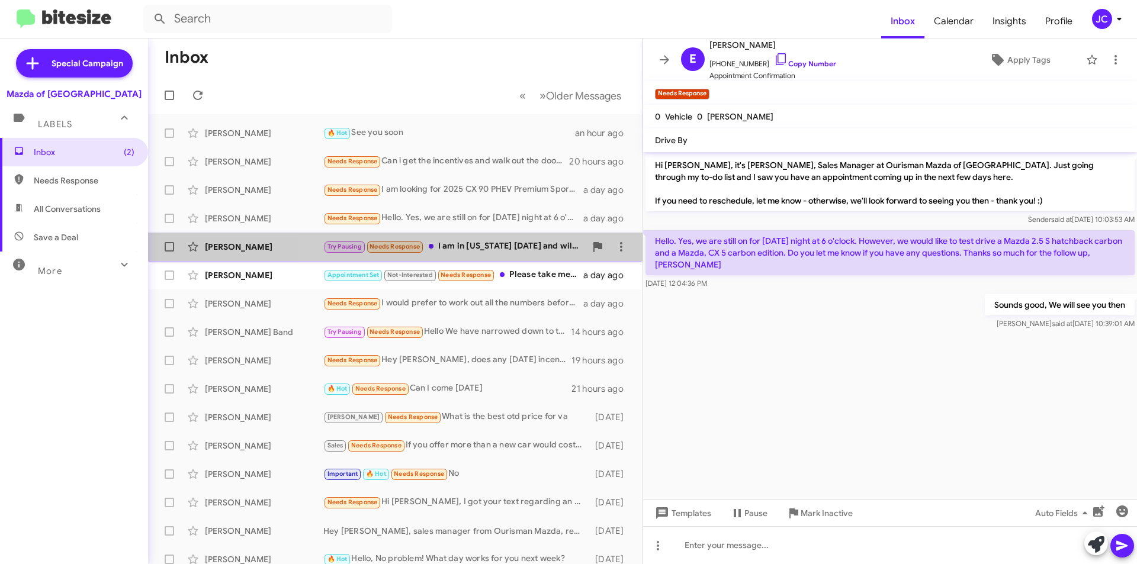
click at [480, 240] on div "Try Pausing Needs Response I am in Oklahoma today and will return Thursday. Can…" at bounding box center [454, 247] width 262 height 14
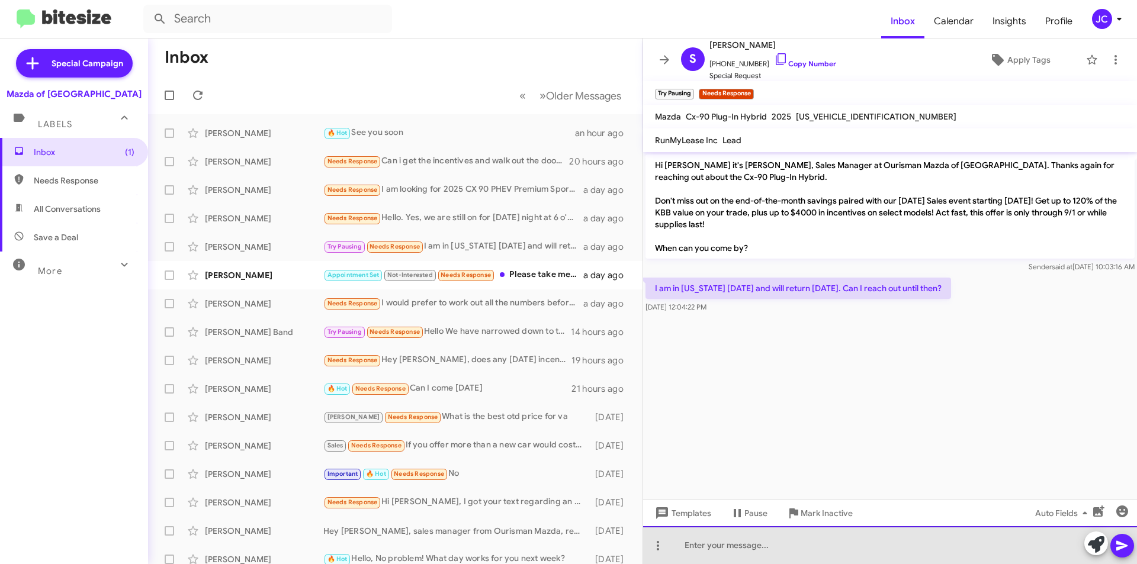
click at [825, 556] on div at bounding box center [890, 545] width 494 height 38
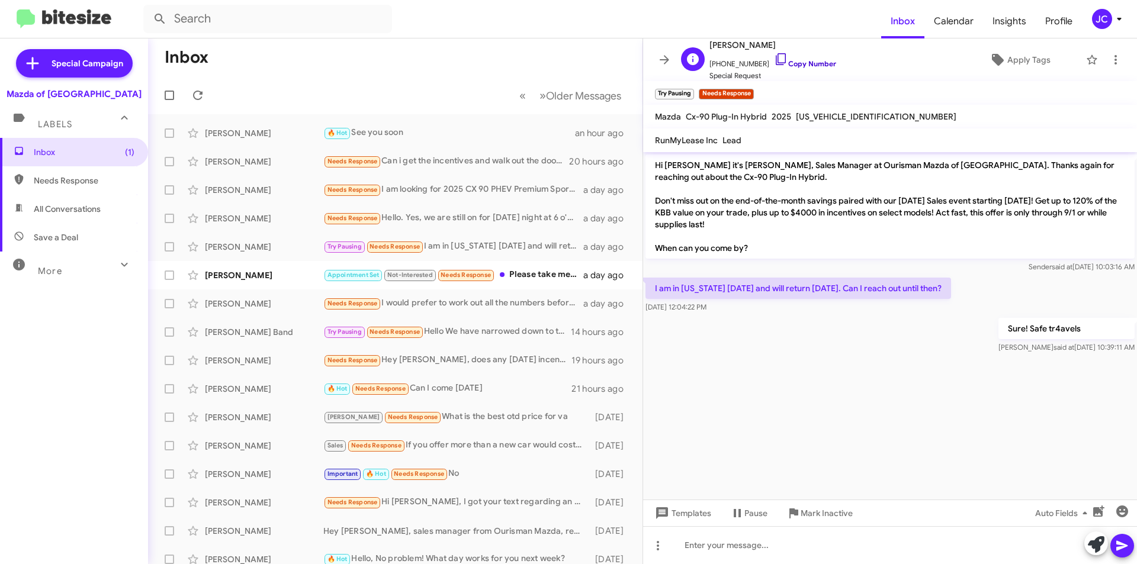
click at [774, 59] on icon at bounding box center [781, 59] width 14 height 14
click at [774, 66] on link "Copy Number" at bounding box center [805, 63] width 62 height 9
drag, startPoint x: 942, startPoint y: 287, endPoint x: 644, endPoint y: 273, distance: 298.7
click at [644, 273] on div "Hi Steve it's Jamisha Coachman, Sales Manager at Ourisman Mazda of Rockville. T…" at bounding box center [890, 254] width 494 height 204
click at [941, 291] on p "I am in Oklahoma today and will return Thursday. Can I reach out until then?" at bounding box center [797, 288] width 305 height 21
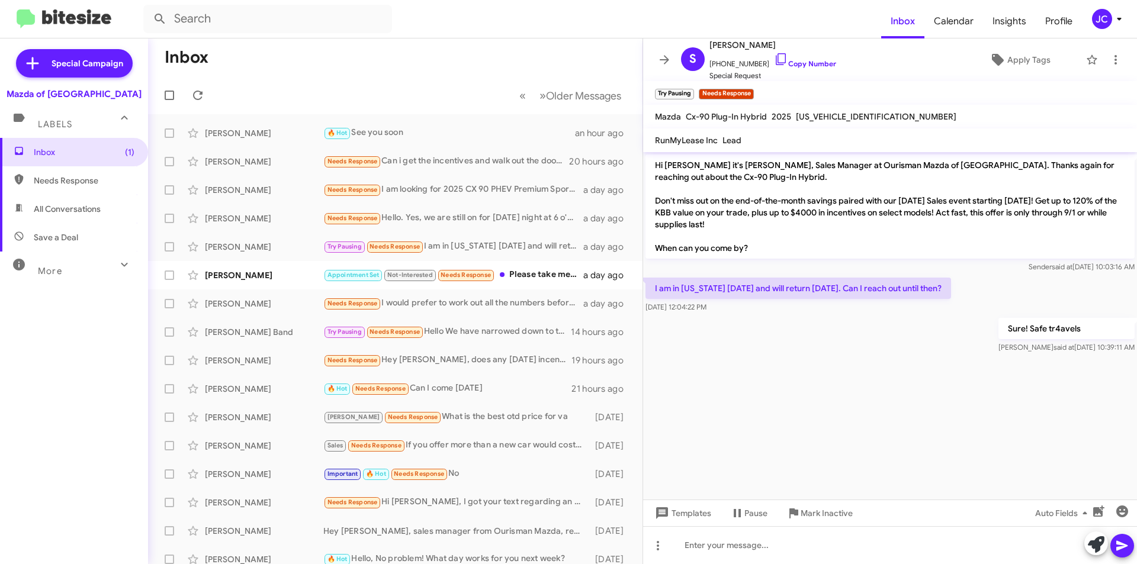
drag, startPoint x: 942, startPoint y: 291, endPoint x: 637, endPoint y: 285, distance: 305.5
click at [632, 284] on div "Inbox « Previous » Next Older Messages Kuan Tjan 🔥 Hot See you soon an hour ago…" at bounding box center [642, 301] width 989 height 526
click at [658, 286] on p "I am in Oklahoma today and will return Thursday. Can I reach out until then?" at bounding box center [797, 288] width 305 height 21
drag, startPoint x: 686, startPoint y: 272, endPoint x: 746, endPoint y: 281, distance: 61.1
click at [686, 271] on div "Sender said at Aug 25, 2025, 10:03:16 AM" at bounding box center [889, 267] width 489 height 12
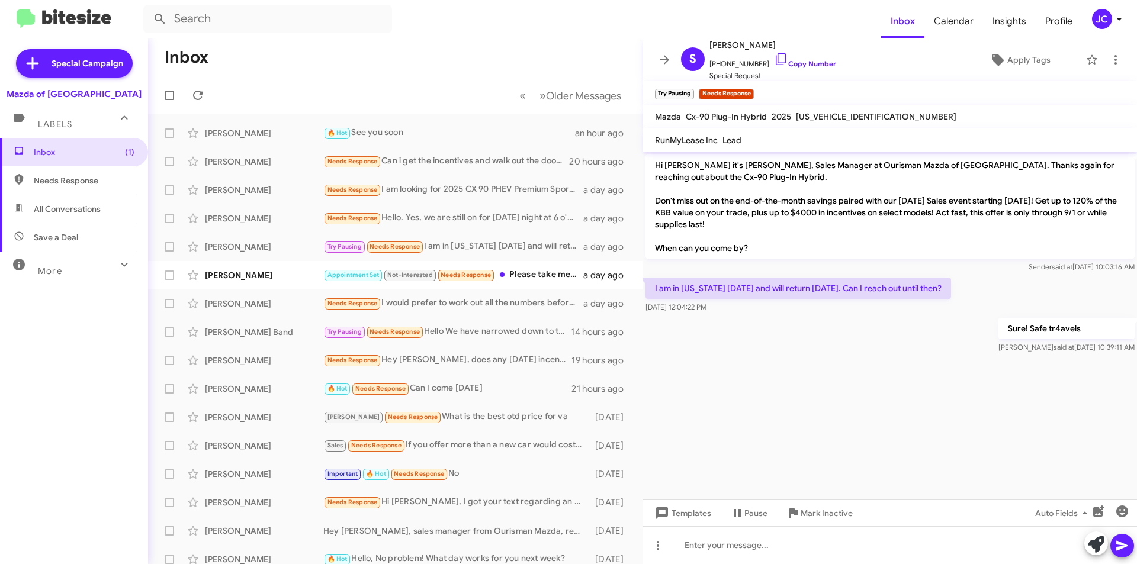
click at [970, 312] on div "I am in Oklahoma today and will return Thursday. Can I reach out until then? Au…" at bounding box center [890, 295] width 494 height 40
drag, startPoint x: 947, startPoint y: 294, endPoint x: 695, endPoint y: 289, distance: 252.2
click at [650, 280] on p "I am in Oklahoma today and will return Thursday. Can I reach out until then?" at bounding box center [797, 288] width 305 height 21
copy p "I am in Oklahoma today and will return Thursday. Can I reach out until then?"
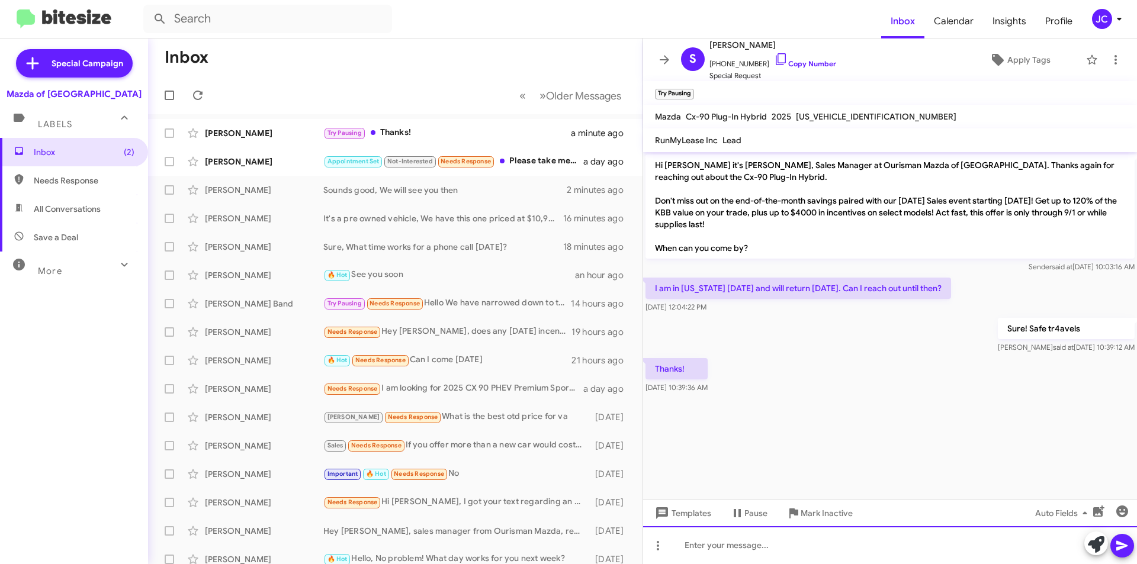
click at [733, 536] on div at bounding box center [890, 545] width 494 height 38
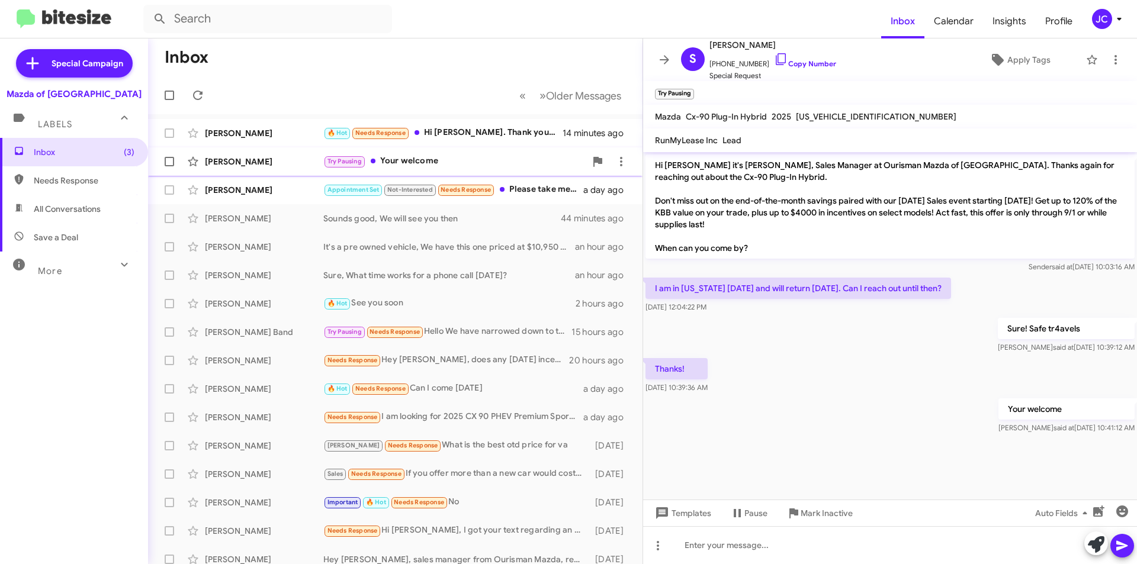
click at [524, 169] on div "[PERSON_NAME] Try Pausing Your welcome 42 minutes ago" at bounding box center [394, 162] width 475 height 24
click at [539, 199] on div "Besty Schuman Appointment Set Not-Interested Needs Response Please take me off …" at bounding box center [394, 190] width 475 height 24
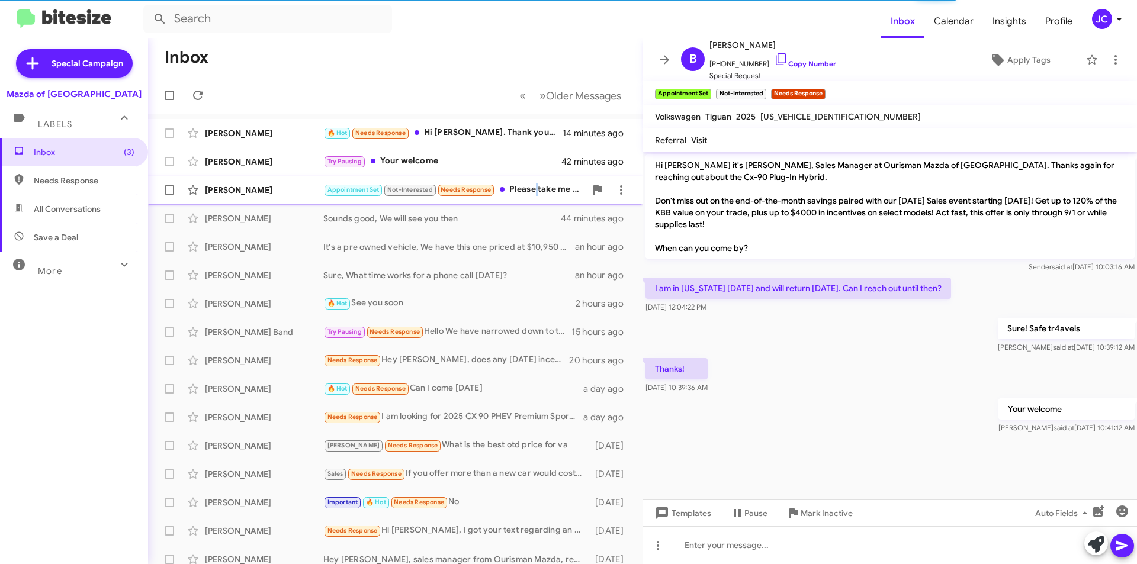
click at [538, 197] on div "Besty Schuman Appointment Set Not-Interested Needs Response Please take me off …" at bounding box center [394, 190] width 475 height 24
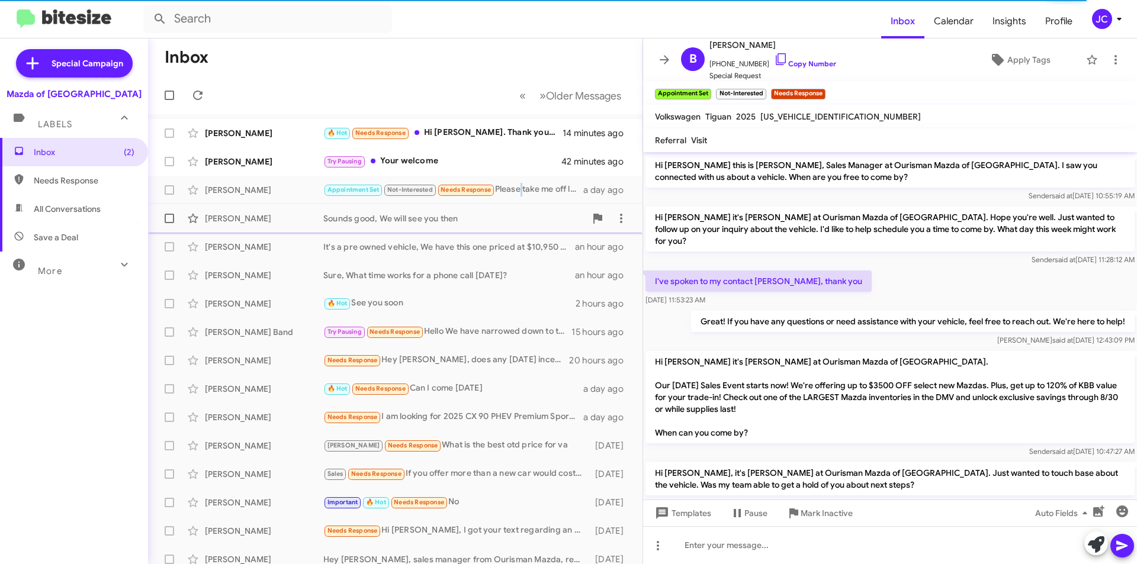
scroll to position [367, 0]
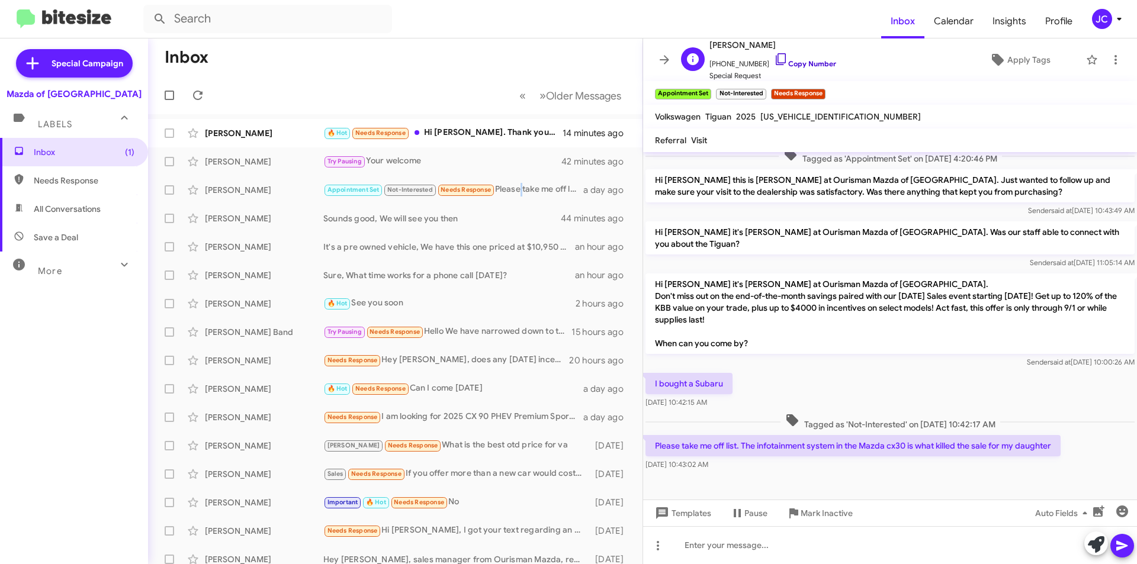
click at [774, 60] on icon at bounding box center [781, 59] width 14 height 14
drag, startPoint x: 840, startPoint y: 518, endPoint x: 803, endPoint y: 517, distance: 36.7
click at [840, 518] on span "Mark Inactive" at bounding box center [826, 513] width 52 height 21
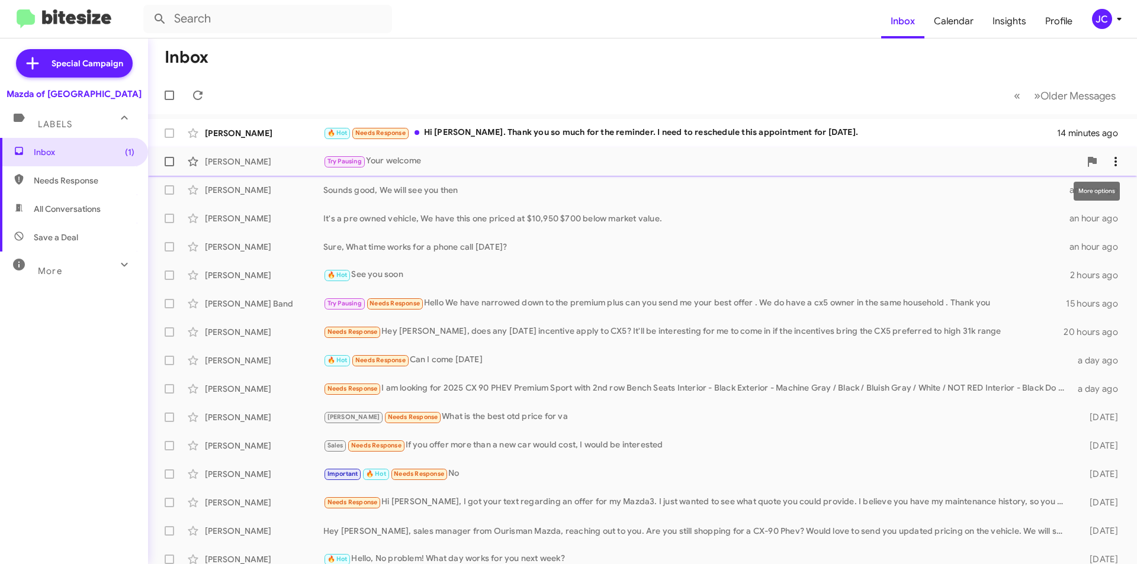
click at [1108, 163] on icon at bounding box center [1115, 162] width 14 height 14
click at [752, 73] on div at bounding box center [568, 282] width 1137 height 564
drag, startPoint x: 553, startPoint y: 141, endPoint x: 545, endPoint y: 128, distance: 15.4
click at [553, 141] on div "Taniqua Hobbs 🔥 Hot Needs Response Hi Jamisha. Thank you so much for the remind…" at bounding box center [642, 133] width 970 height 24
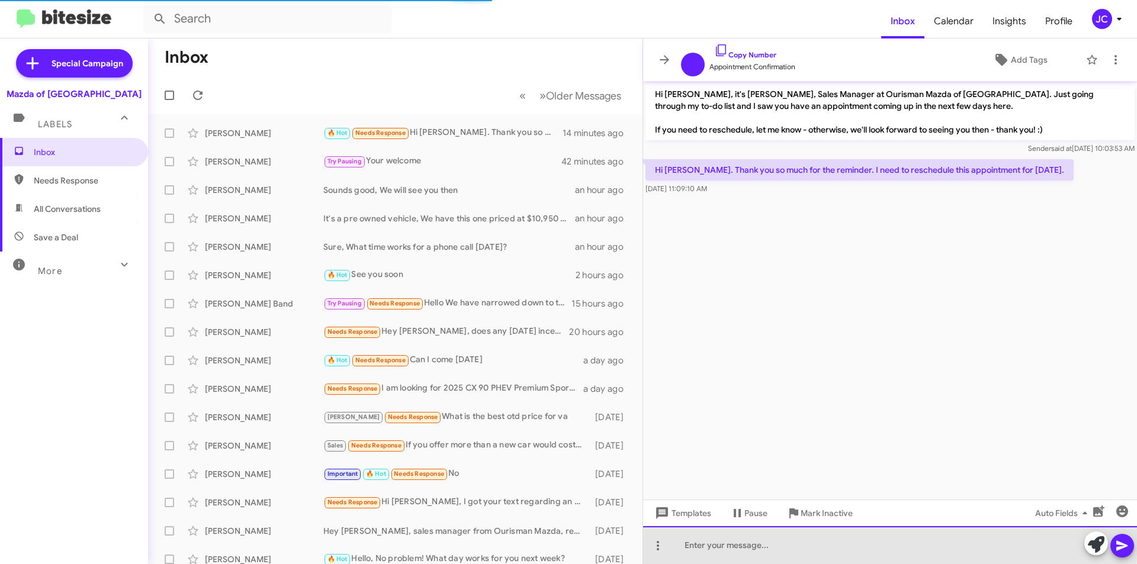
click at [784, 540] on div at bounding box center [890, 545] width 494 height 38
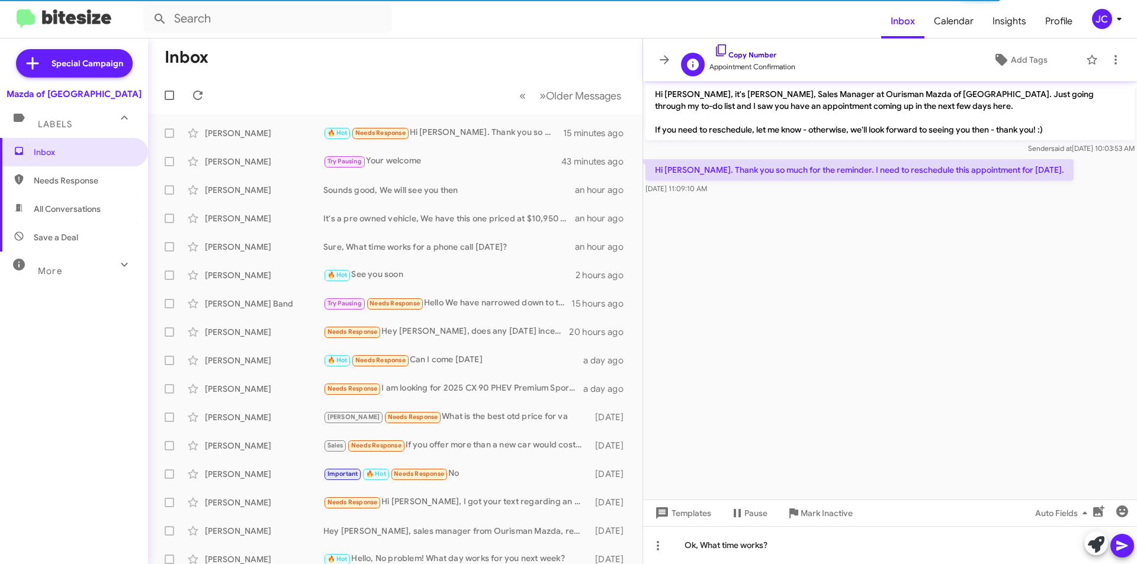
click at [752, 59] on link "Copy Number" at bounding box center [745, 54] width 62 height 9
drag, startPoint x: 742, startPoint y: 52, endPoint x: 733, endPoint y: 75, distance: 25.1
click at [742, 50] on link "Copy Number" at bounding box center [745, 54] width 62 height 9
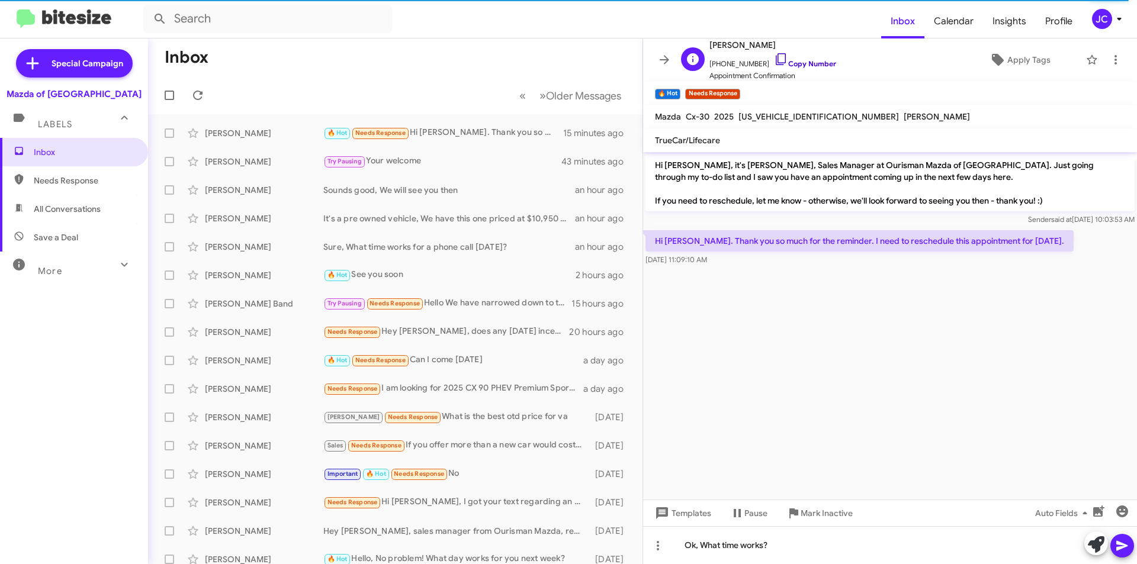
click at [784, 66] on link "Copy Number" at bounding box center [805, 63] width 62 height 9
click at [771, 52] on div "Taniqua Hobbs +19179419284 Copy Number Appointment Confirmation" at bounding box center [772, 60] width 127 height 44
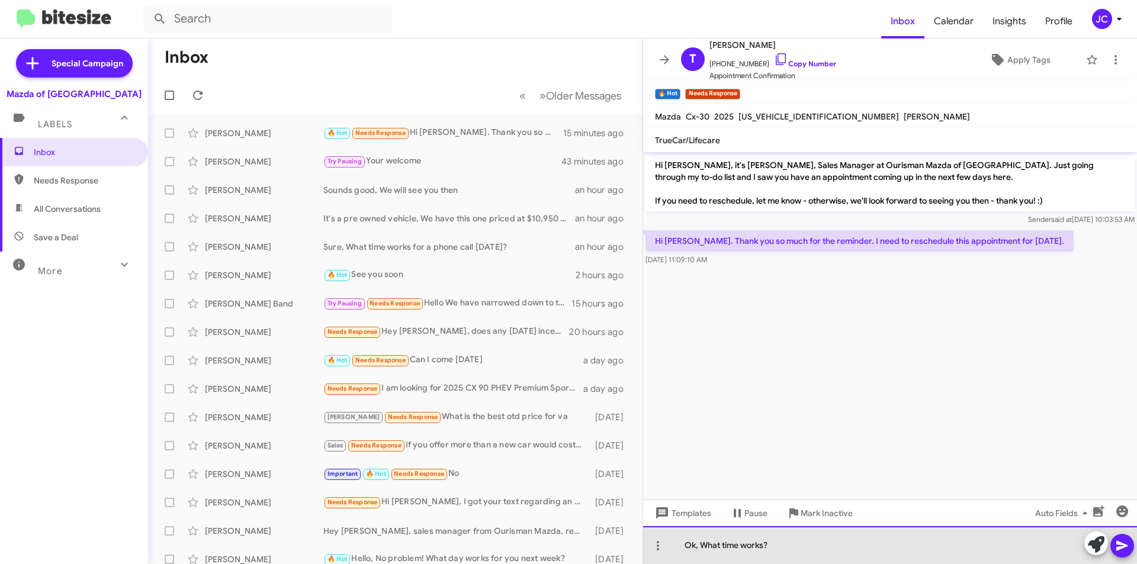
click at [807, 544] on div "Ok, What time works?" at bounding box center [890, 545] width 494 height 38
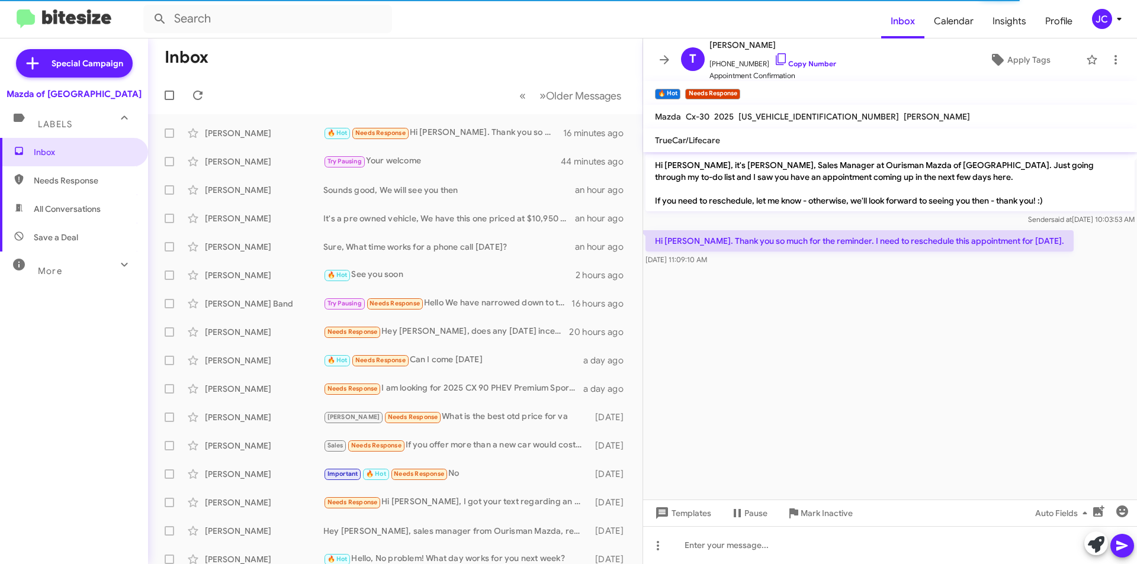
click at [1107, 1] on mat-toolbar "Inbox Calendar Insights Profile JC" at bounding box center [568, 19] width 1137 height 38
click at [1096, 20] on div "JC" at bounding box center [1102, 19] width 20 height 20
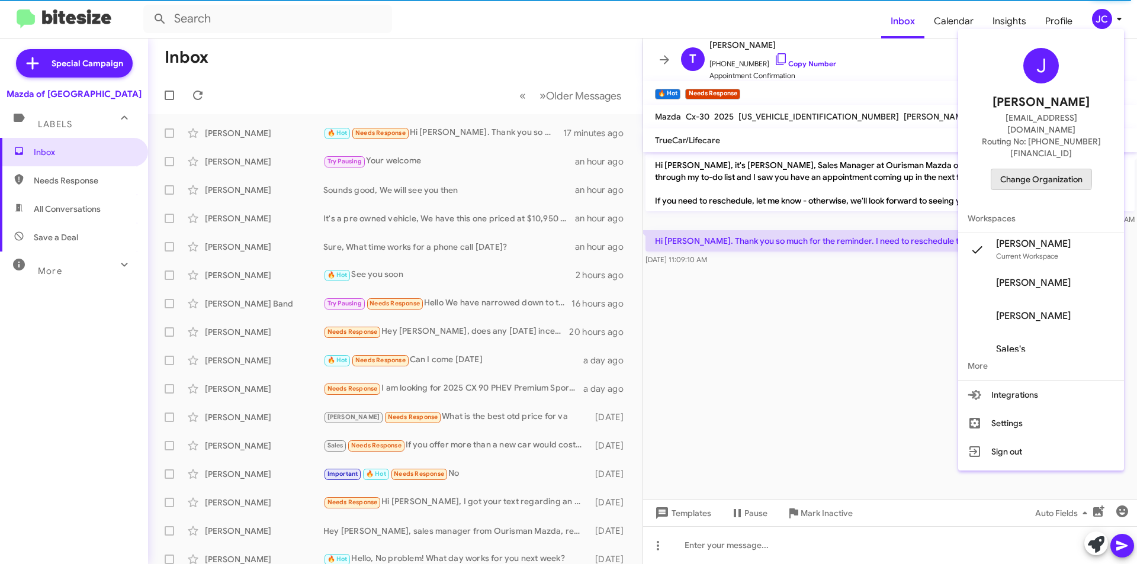
click at [1022, 169] on span "Change Organization" at bounding box center [1041, 179] width 82 height 20
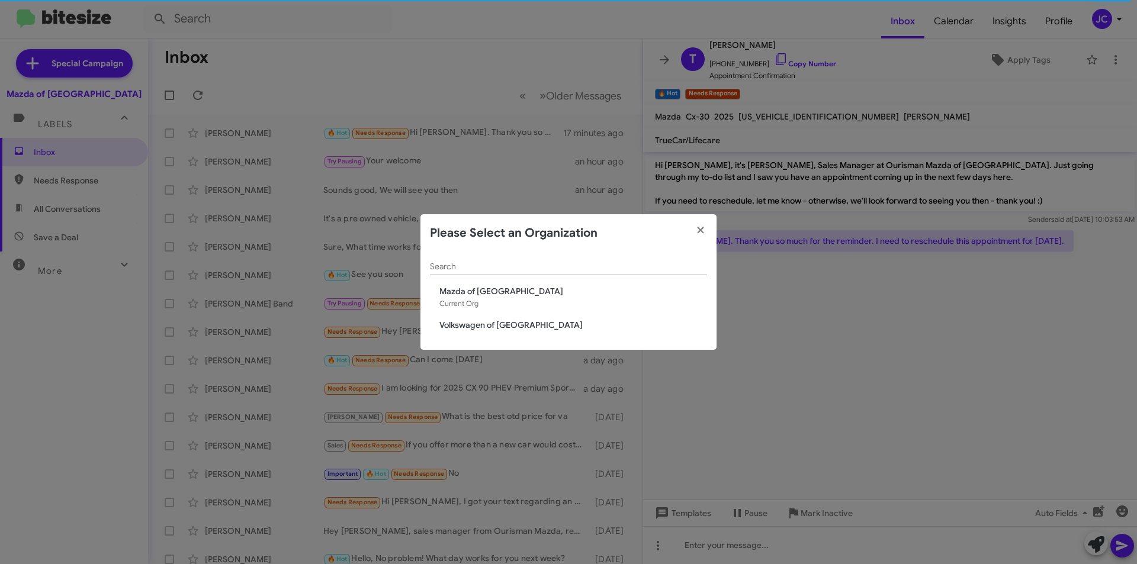
click at [511, 326] on span "Volkswagen of Rockville" at bounding box center [573, 325] width 268 height 12
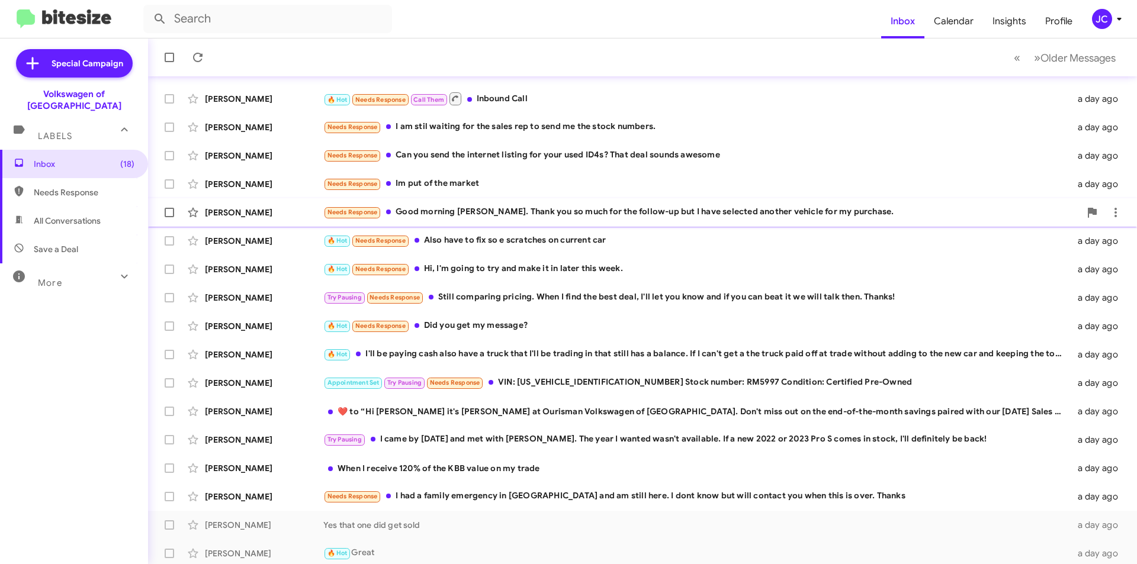
scroll to position [123, 0]
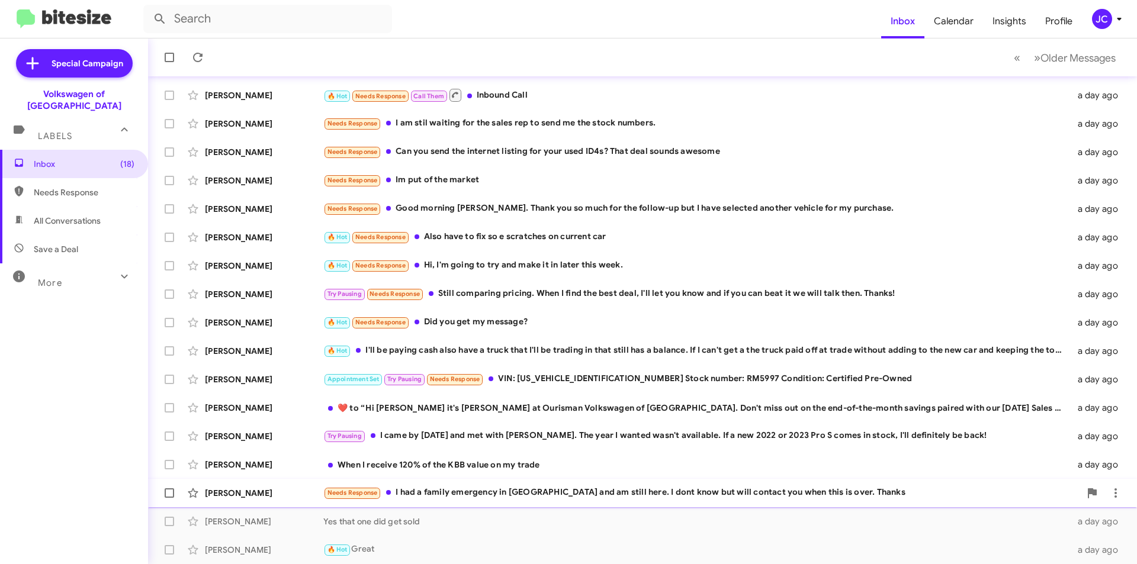
click at [424, 486] on div "Needs Response I had a family emergency in [GEOGRAPHIC_DATA] and am still here.…" at bounding box center [701, 493] width 757 height 14
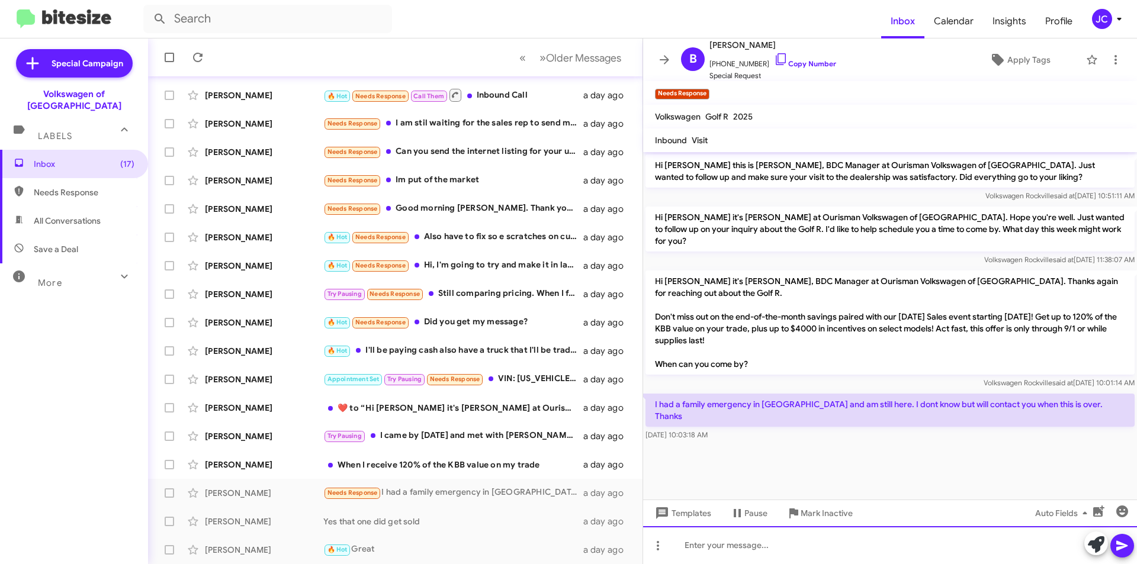
click at [861, 550] on div at bounding box center [890, 545] width 494 height 38
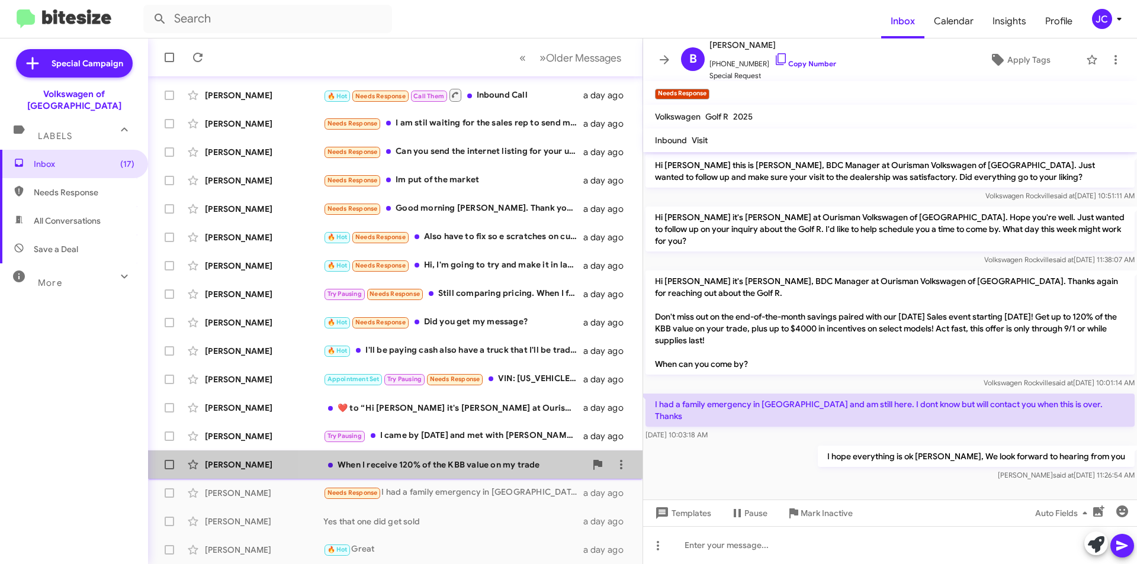
click at [488, 459] on div "When I receive 120% of the KBB value on my trade" at bounding box center [454, 465] width 262 height 12
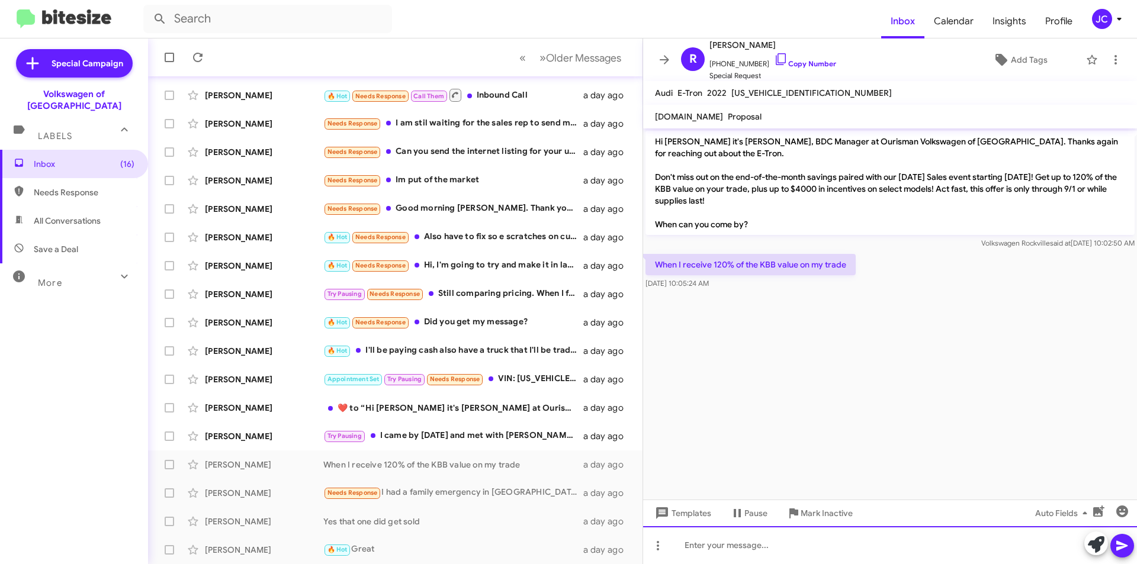
click at [743, 539] on div at bounding box center [890, 545] width 494 height 38
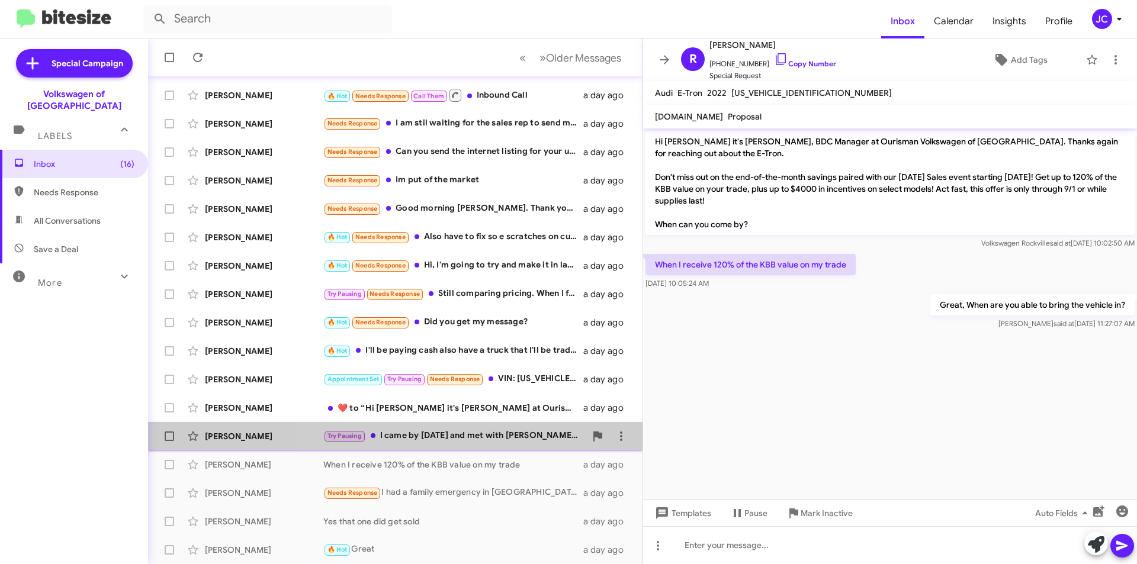
click at [432, 438] on div "Try Pausing I came by [DATE] and met with [PERSON_NAME]. The year I wanted wasn…" at bounding box center [454, 436] width 262 height 14
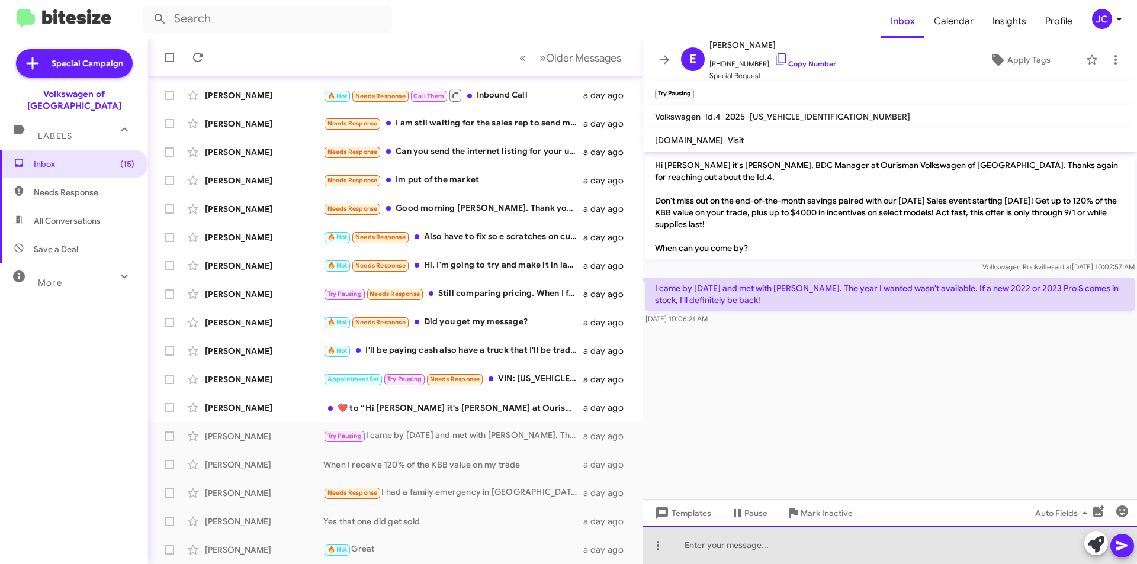
click at [713, 538] on div at bounding box center [890, 545] width 494 height 38
drag, startPoint x: 749, startPoint y: 545, endPoint x: 673, endPoint y: 552, distance: 76.1
click at [673, 552] on div "Id o uynde" at bounding box center [890, 545] width 494 height 38
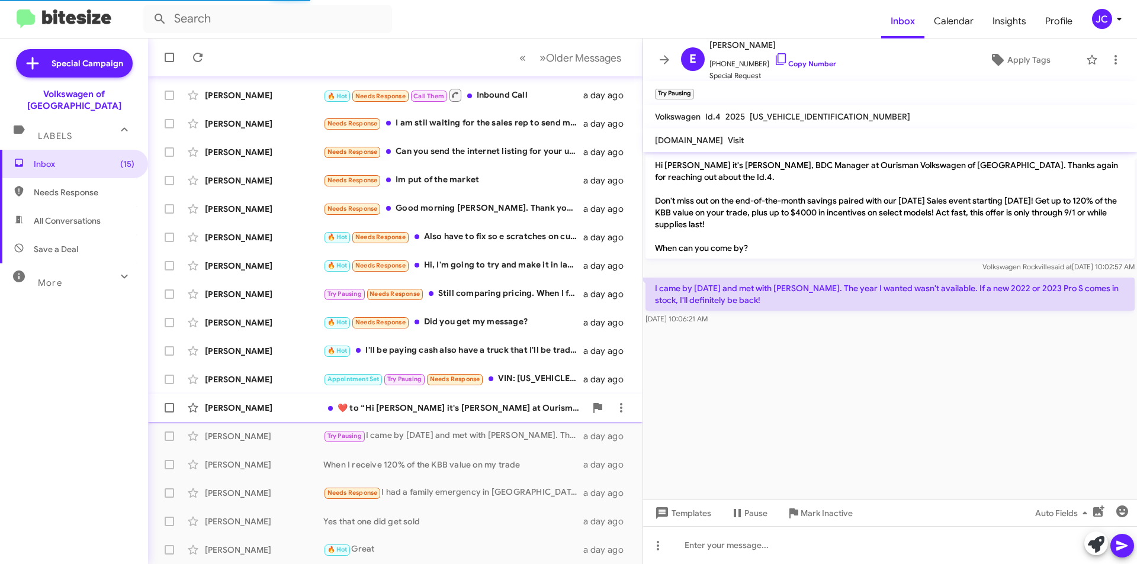
click at [395, 407] on div "​❤️​ to “ Hi [PERSON_NAME] it's [PERSON_NAME] at Ourisman Volkswagen of [GEOGRA…" at bounding box center [454, 408] width 262 height 12
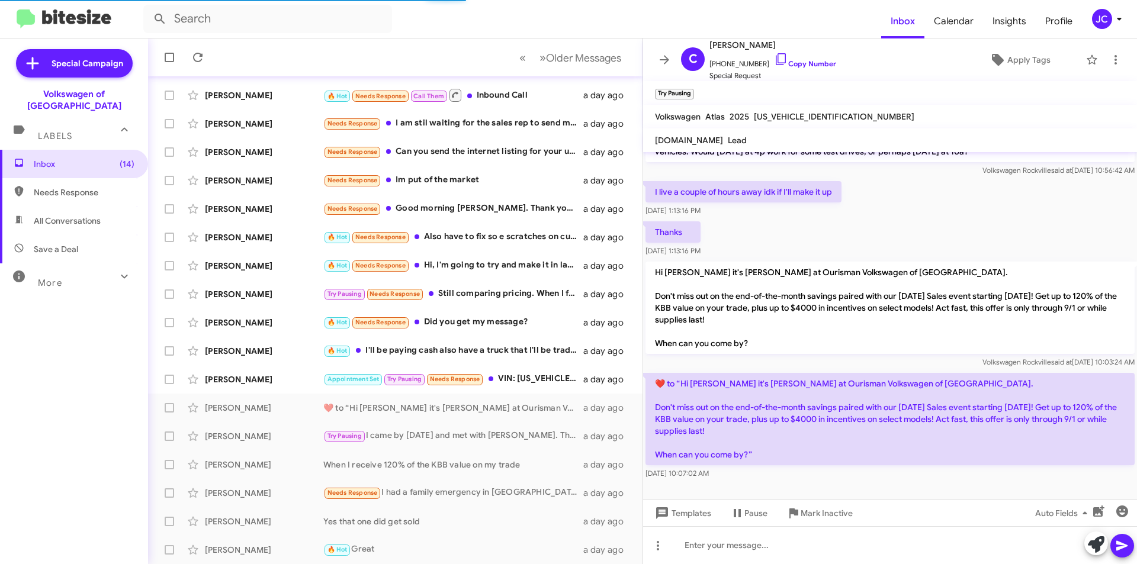
scroll to position [66, 0]
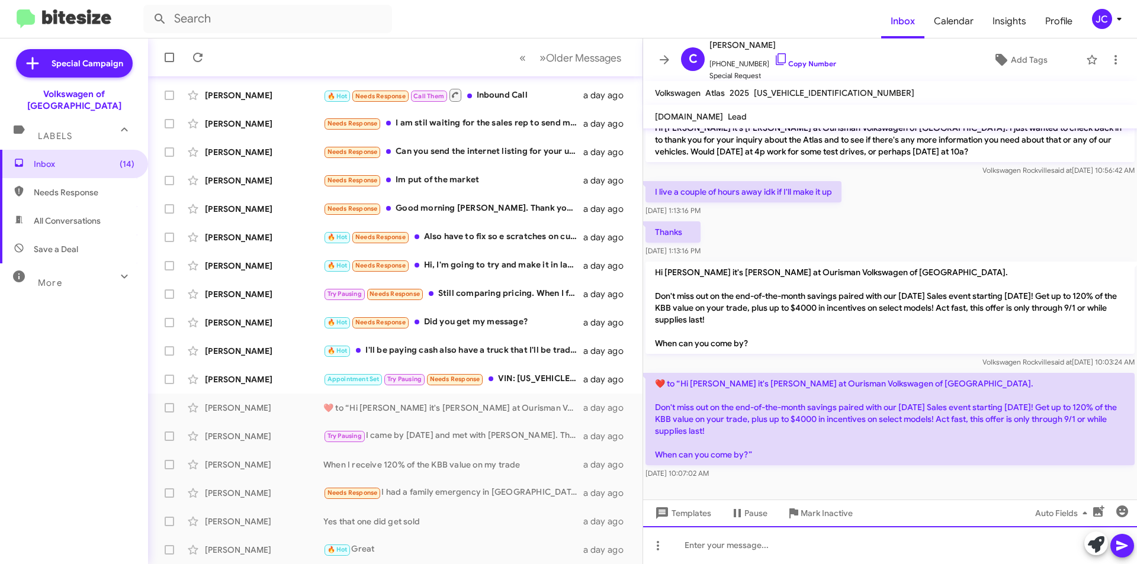
click at [725, 537] on div at bounding box center [890, 545] width 494 height 38
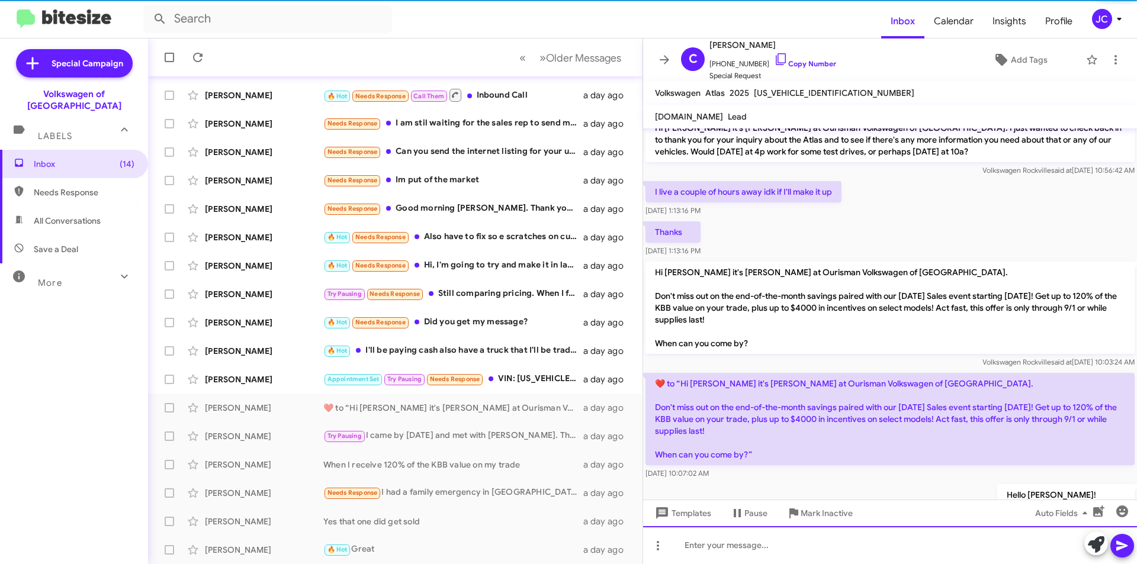
scroll to position [0, 0]
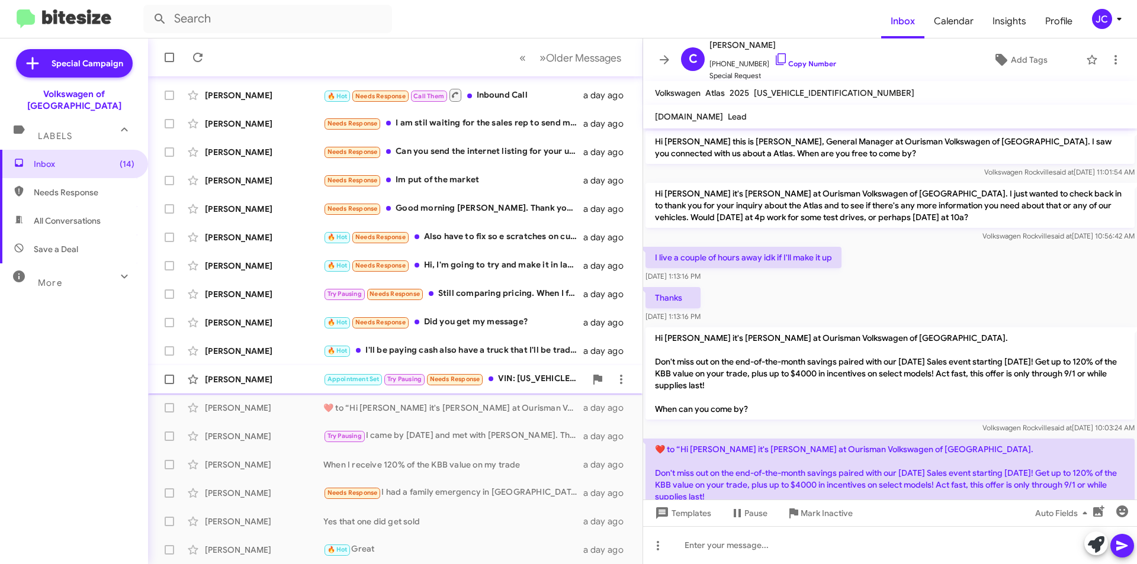
click at [548, 376] on div "Appointment Set Try Pausing Needs Response VIN: [US_VEHICLE_IDENTIFICATION_NUMB…" at bounding box center [454, 379] width 262 height 14
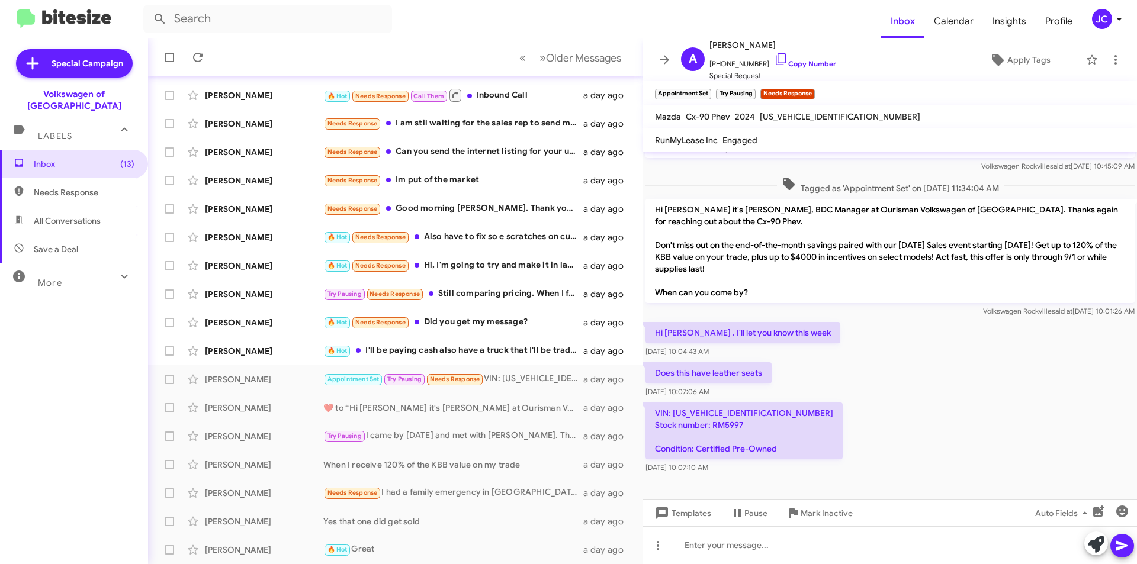
scroll to position [240, 0]
click at [699, 413] on p "VIN: [US_VEHICLE_IDENTIFICATION_NUMBER] Stock number: RM5997 Condition: Certifi…" at bounding box center [743, 431] width 197 height 57
drag, startPoint x: 699, startPoint y: 413, endPoint x: 736, endPoint y: 424, distance: 38.6
click at [736, 424] on p "VIN: [US_VEHICLE_IDENTIFICATION_NUMBER] Stock number: RM5997 Condition: Certifi…" at bounding box center [743, 431] width 197 height 57
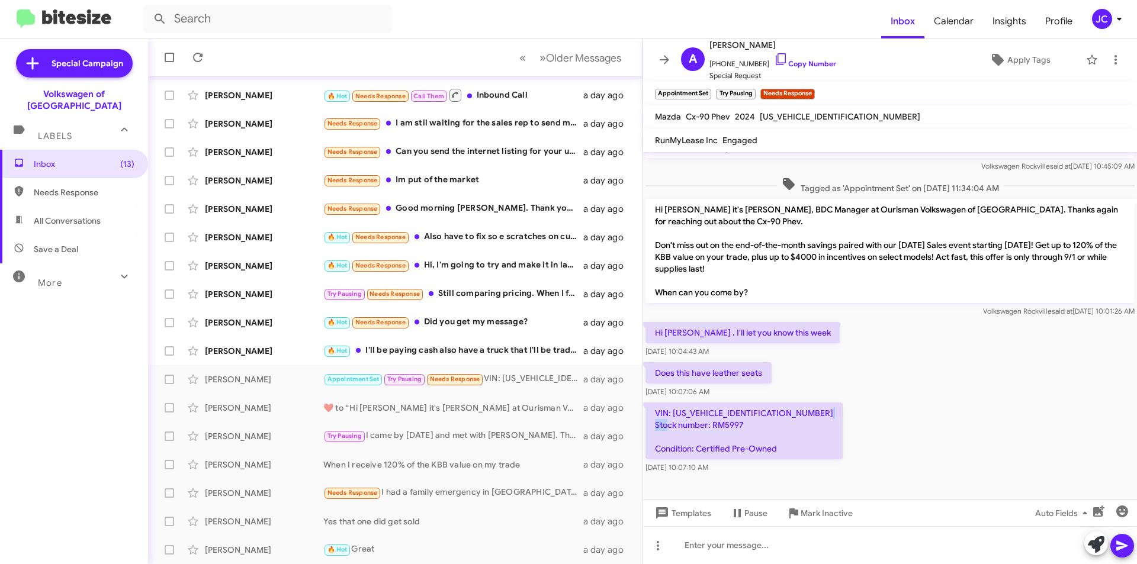
click at [736, 424] on p "VIN: [US_VEHICLE_IDENTIFICATION_NUMBER] Stock number: RM5997 Condition: Certifi…" at bounding box center [743, 431] width 197 height 57
copy p "RM5997"
click at [730, 545] on div at bounding box center [890, 545] width 494 height 38
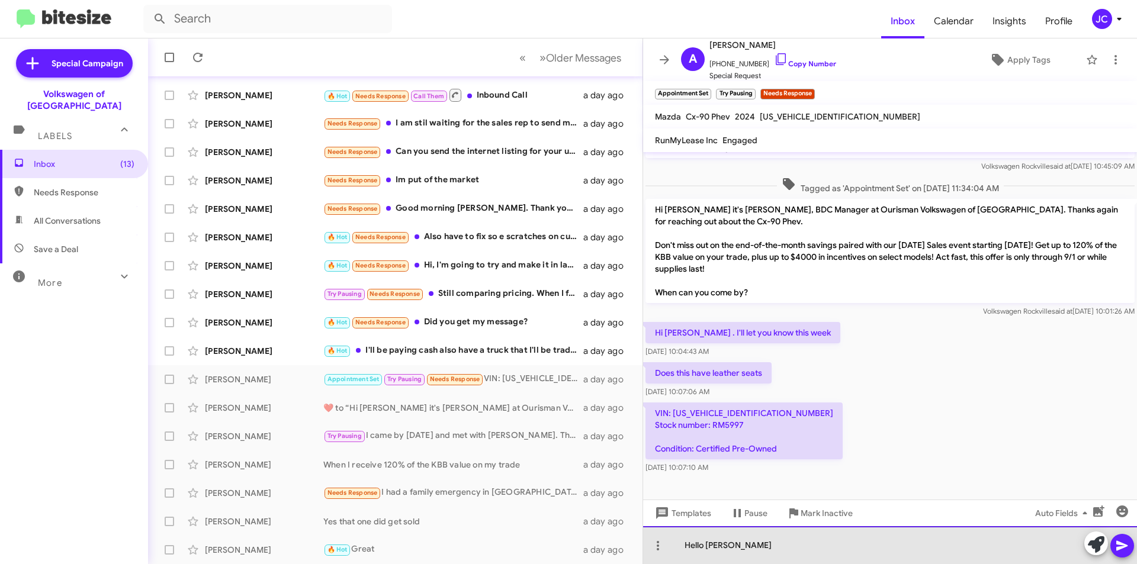
click at [731, 543] on div "Hello [PERSON_NAME]" at bounding box center [890, 545] width 494 height 38
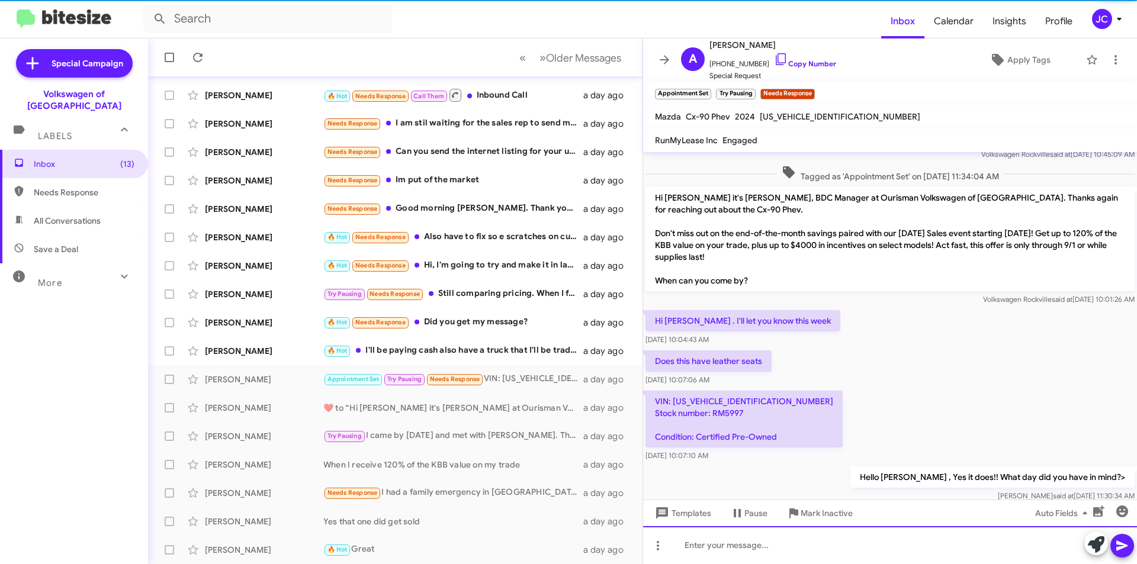
scroll to position [0, 0]
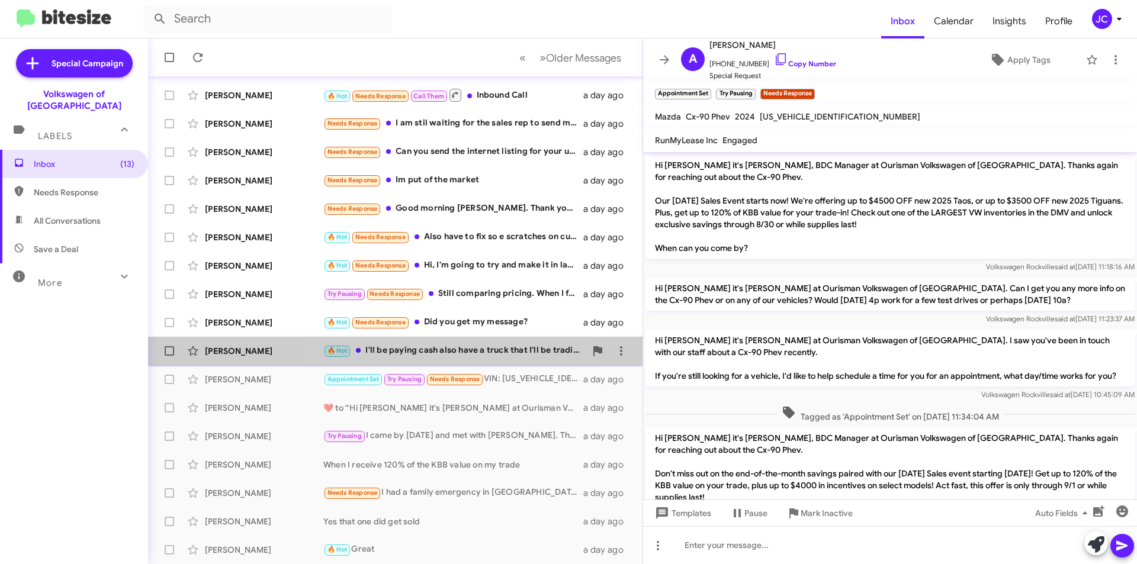
click at [435, 345] on div "🔥 Hot I'll be paying cash also have a truck that I'll be trading in that still …" at bounding box center [454, 351] width 262 height 14
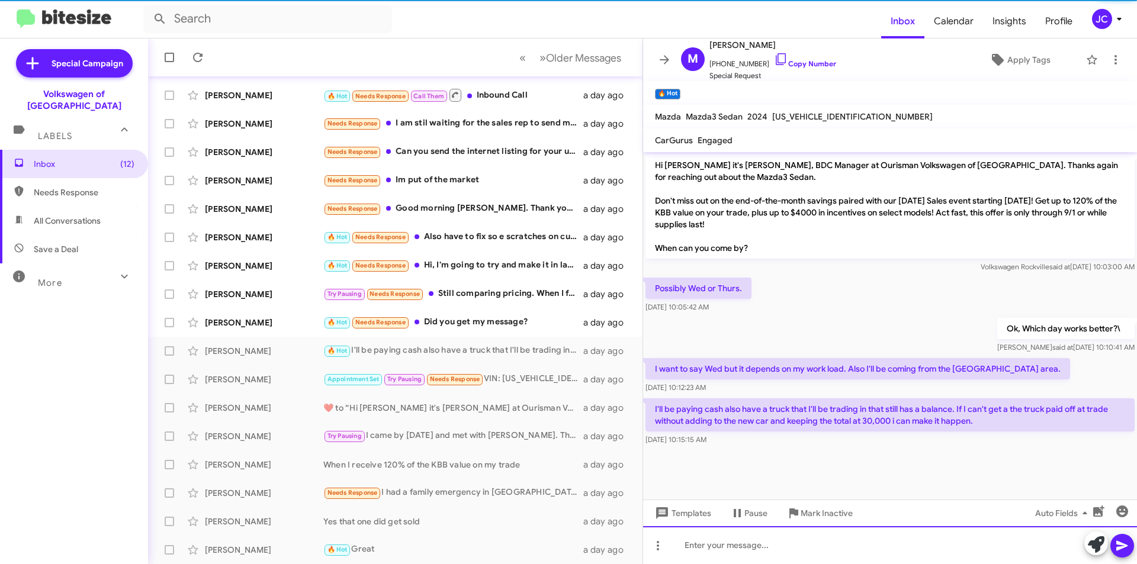
click at [840, 563] on div at bounding box center [890, 545] width 494 height 38
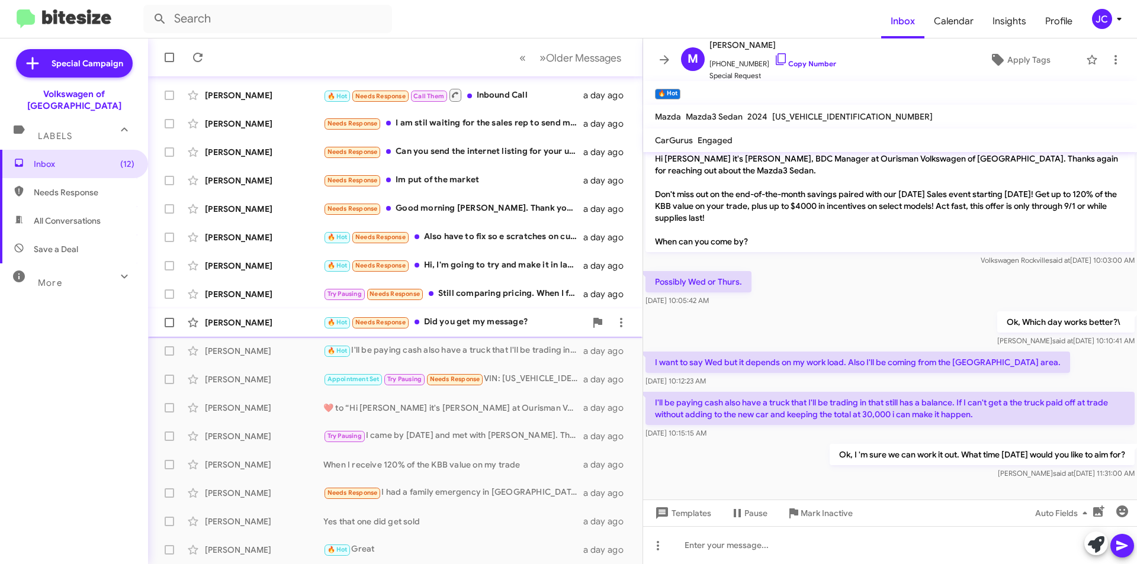
click at [504, 327] on div "🔥 Hot Needs Response Did you get my message?" at bounding box center [454, 323] width 262 height 14
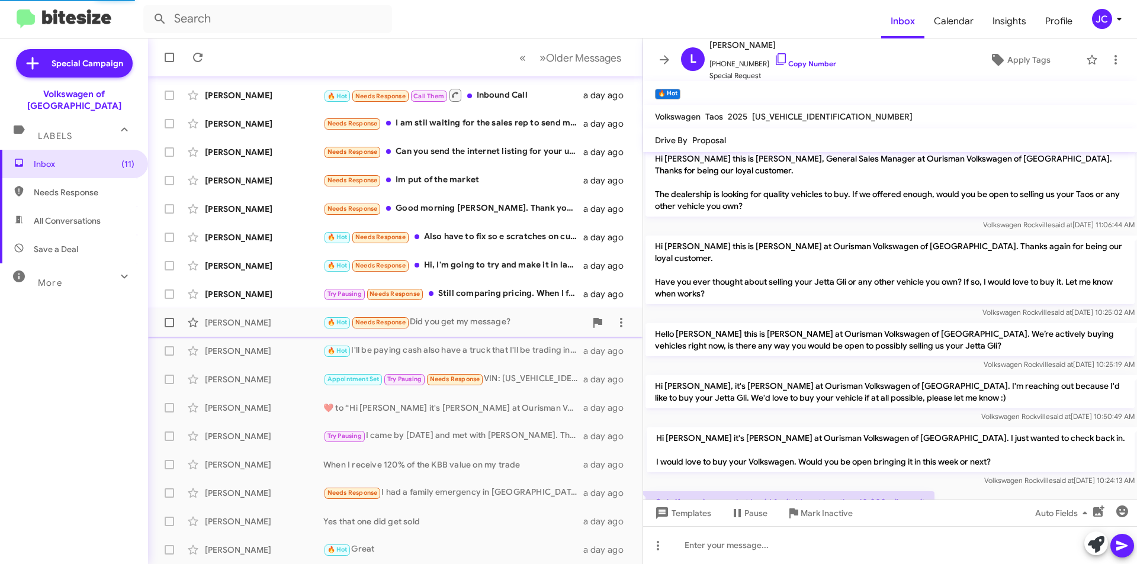
scroll to position [557, 0]
